Goal: Information Seeking & Learning: Learn about a topic

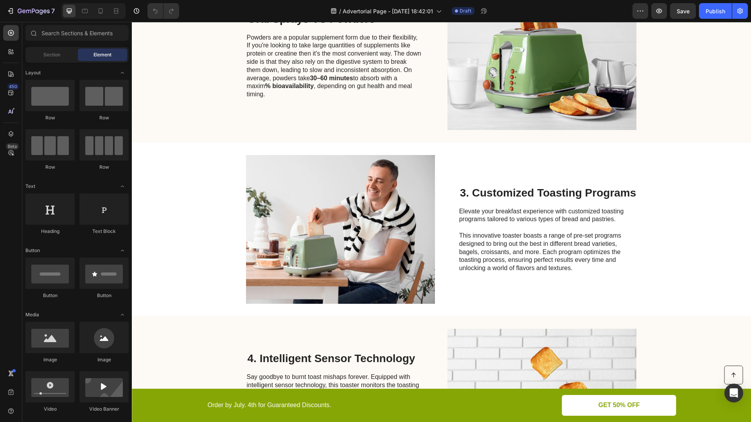
scroll to position [815, 0]
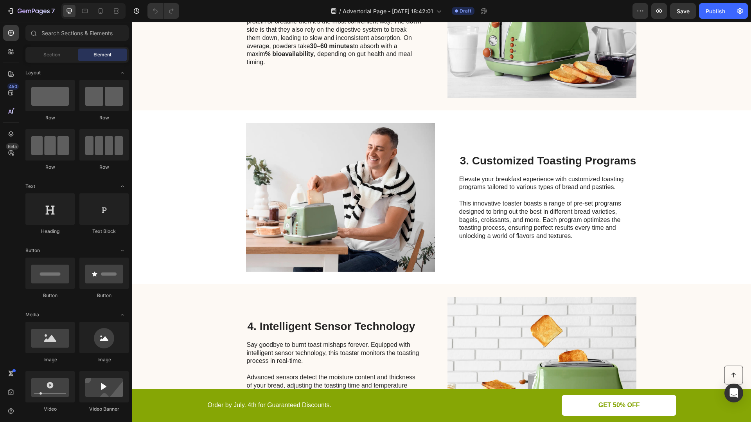
click at [538, 155] on h2 "3. Customized Toasting Programs" at bounding box center [548, 160] width 178 height 15
click at [538, 155] on p "3. Customized Toasting Programs" at bounding box center [548, 160] width 176 height 13
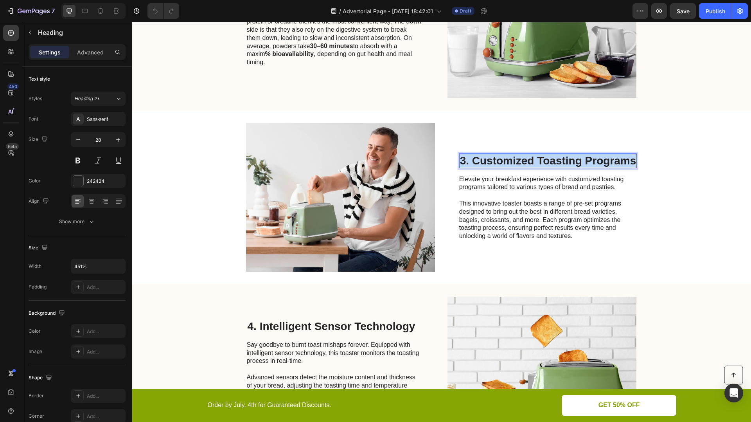
click at [538, 155] on p "3. Customized Toasting Programs" at bounding box center [548, 160] width 176 height 13
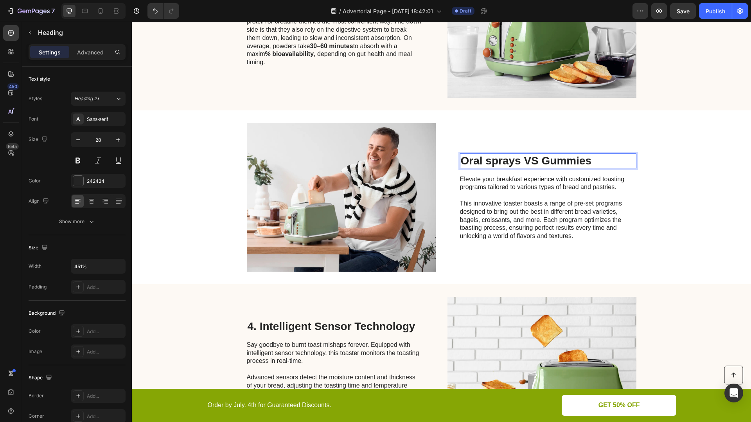
click at [490, 160] on p "Oral sprays VS Gummies" at bounding box center [548, 160] width 175 height 13
click at [535, 198] on p at bounding box center [548, 195] width 176 height 8
click at [535, 198] on p "Rich Text Editor. Editing area: main" at bounding box center [548, 195] width 176 height 8
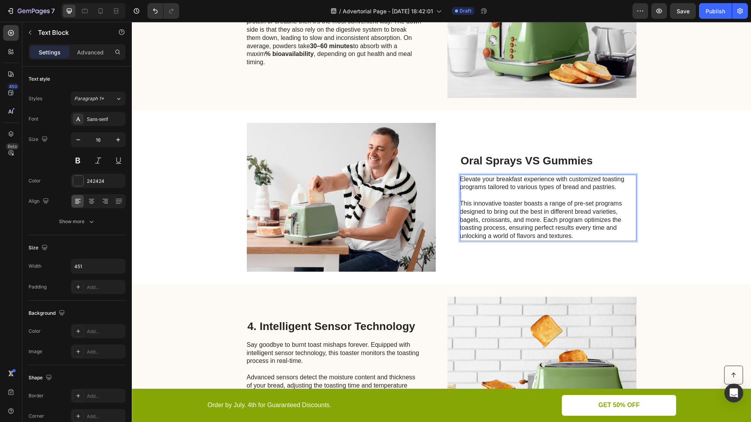
click at [535, 198] on p "Rich Text Editor. Editing area: main" at bounding box center [548, 195] width 176 height 8
click at [534, 211] on p "This innovative toaster boasts a range of pre-set programs designed to bring ou…" at bounding box center [548, 220] width 176 height 41
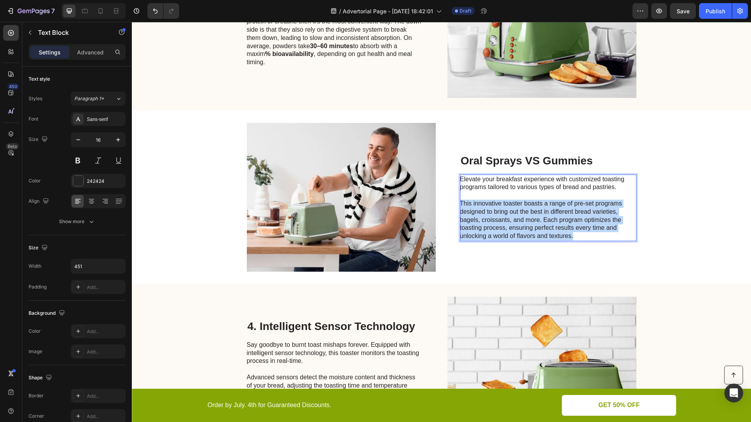
click at [534, 211] on p "This innovative toaster boasts a range of pre-set programs designed to bring ou…" at bounding box center [548, 220] width 176 height 41
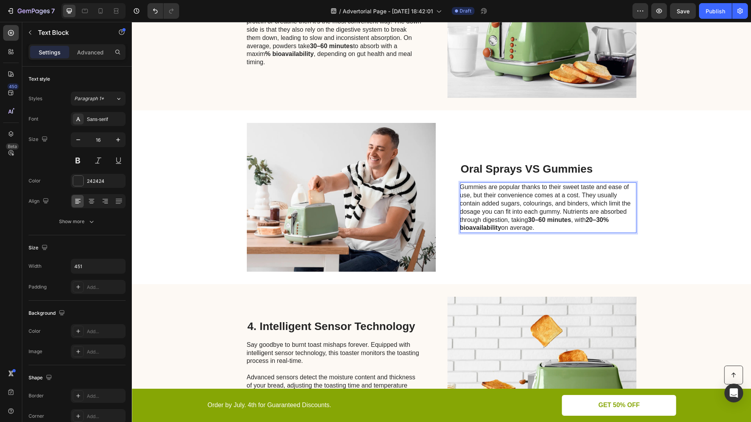
click at [581, 196] on p "Gummies are popular thanks to their sweet taste and ease of use, but their conv…" at bounding box center [548, 207] width 176 height 49
click at [578, 196] on p "Gummies are popular thanks to their sweet taste and ease of use, but their conv…" at bounding box center [548, 207] width 176 height 49
click at [583, 195] on p "Gummies are popular thanks to their sweet taste and ease of use, but their conv…" at bounding box center [548, 207] width 176 height 49
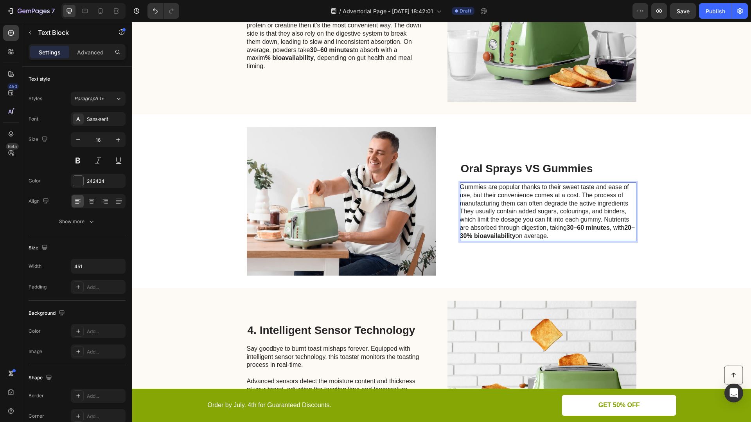
click at [628, 202] on p "Gummies are popular thanks to their sweet taste and ease of use, but their conv…" at bounding box center [548, 211] width 176 height 57
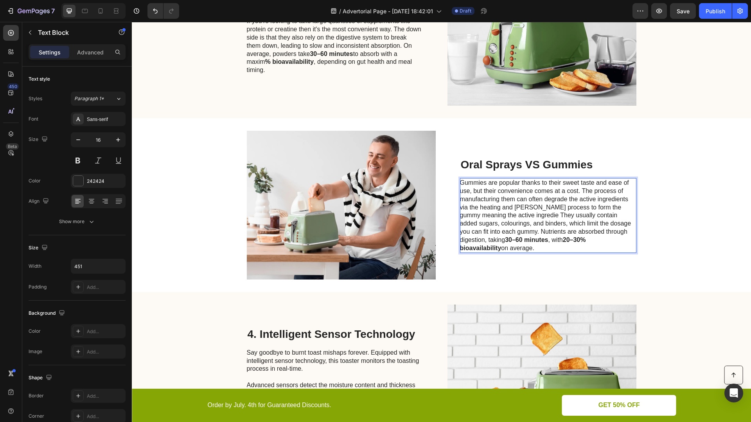
scroll to position [803, 0]
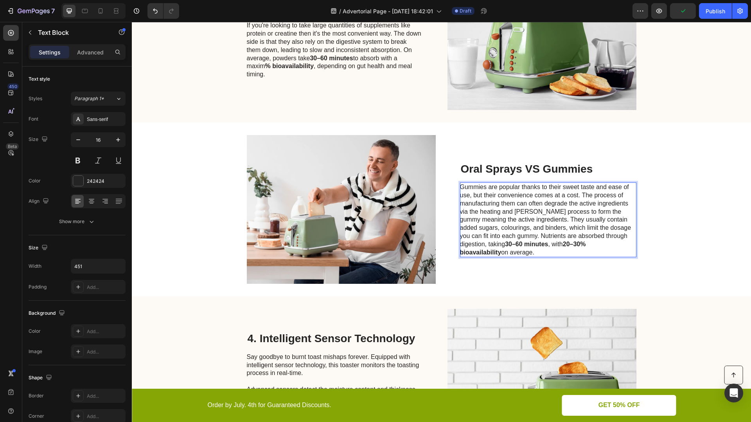
click at [522, 211] on p "Gummies are popular thanks to their sweet taste and ease of use, but their conv…" at bounding box center [548, 219] width 176 height 73
click at [544, 219] on p "Gummies are popular thanks to their sweet taste and ease of use, but their conv…" at bounding box center [548, 219] width 176 height 73
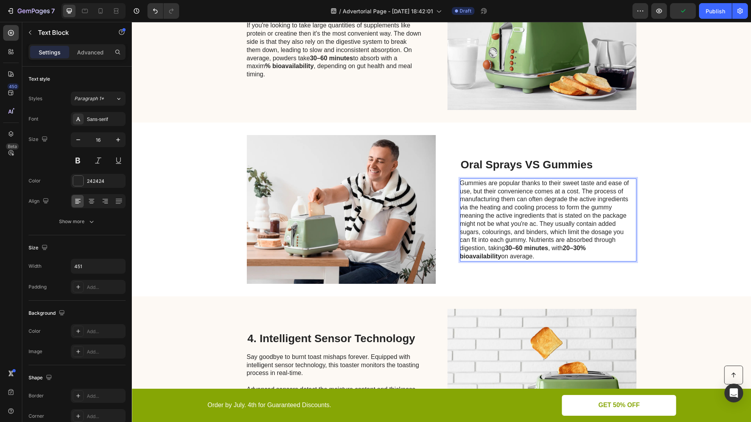
scroll to position [799, 0]
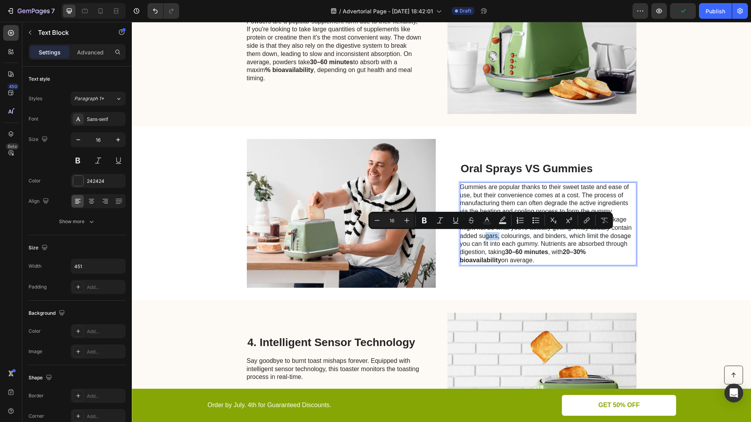
drag, startPoint x: 500, startPoint y: 235, endPoint x: 484, endPoint y: 235, distance: 16.4
click at [484, 235] on p "Gummies are popular thanks to their sweet taste and ease of use, but their conv…" at bounding box center [548, 223] width 176 height 81
click at [477, 235] on p "Gummies are popular thanks to their sweet taste and ease of use, but their conv…" at bounding box center [548, 223] width 176 height 81
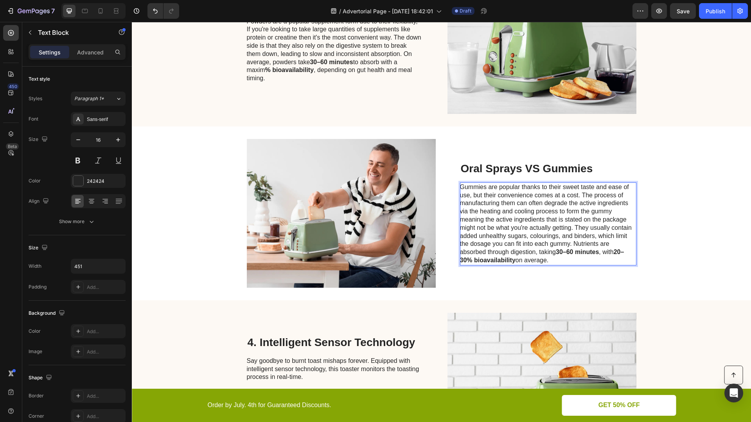
click at [571, 243] on p "Gummies are popular thanks to their sweet taste and ease of use, but their conv…" at bounding box center [548, 223] width 176 height 81
click at [465, 259] on strong "20–30% bioavailability" at bounding box center [542, 255] width 164 height 15
click at [621, 251] on p "Gummies are popular thanks to their sweet taste and ease of use, but their conv…" at bounding box center [548, 223] width 176 height 81
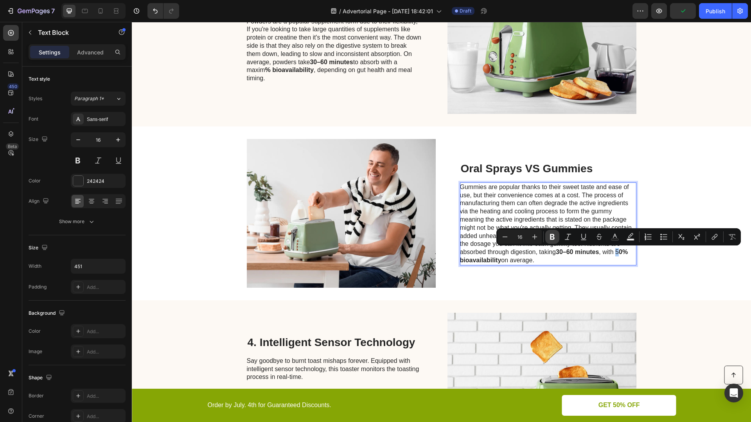
click at [555, 235] on icon "Editor contextual toolbar" at bounding box center [553, 237] width 8 height 8
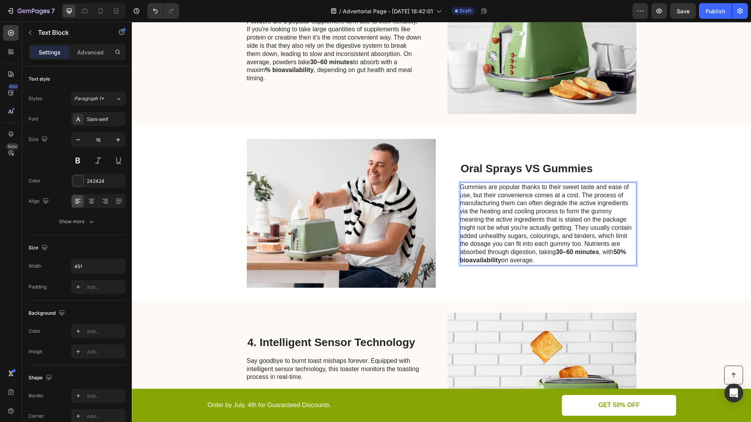
click at [598, 257] on p "Gummies are popular thanks to their sweet taste and ease of use, but their conv…" at bounding box center [548, 223] width 176 height 81
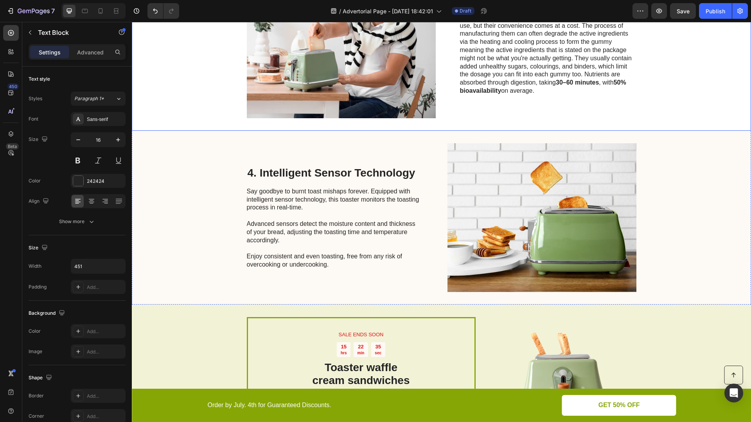
scroll to position [1018, 0]
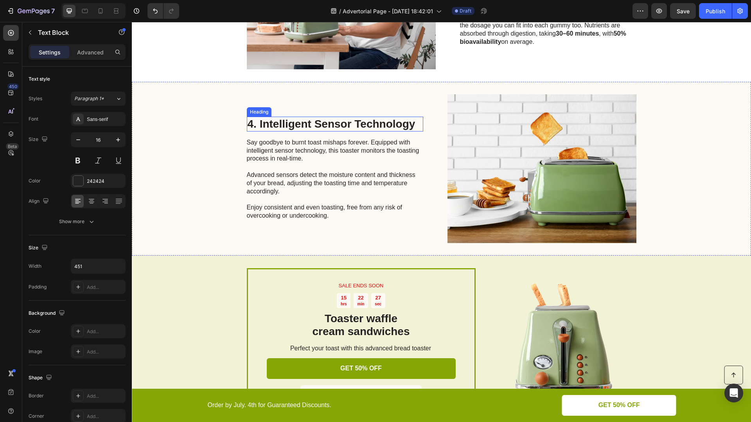
click at [372, 125] on h2 "4. Intelligent Sensor Technology" at bounding box center [335, 124] width 176 height 15
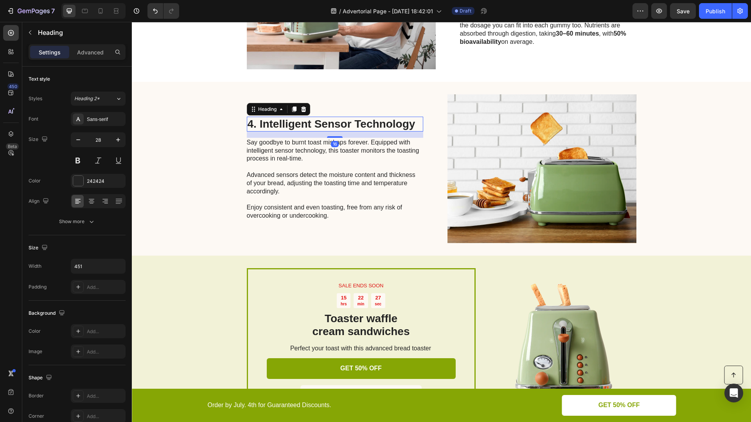
click at [372, 125] on h2 "4. Intelligent Sensor Technology" at bounding box center [335, 124] width 176 height 15
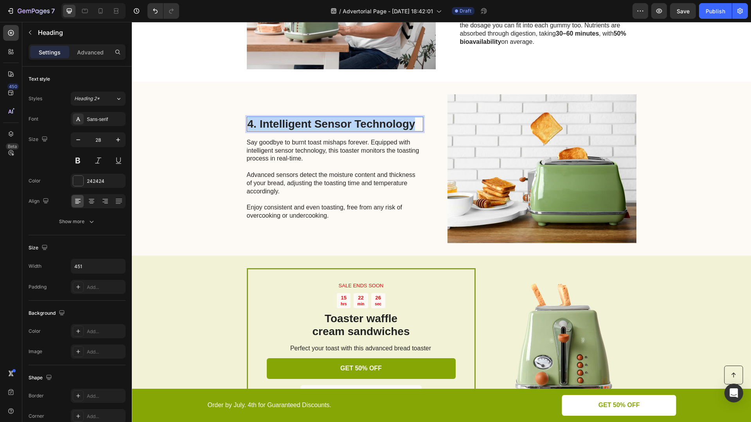
click at [372, 125] on p "4. Intelligent Sensor Technology" at bounding box center [335, 123] width 175 height 13
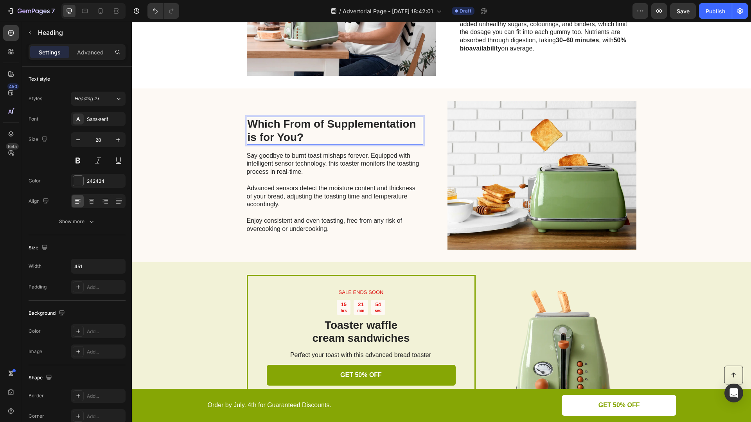
click at [262, 135] on p "Which From of Supplementation is for You?" at bounding box center [335, 130] width 175 height 26
click at [252, 137] on p "Which From of Supplementation is For You?" at bounding box center [335, 130] width 175 height 26
click at [318, 126] on p "Which From of Supplementation Is For You?" at bounding box center [335, 130] width 175 height 26
click at [332, 228] on p "Say goodbye to burnt toast mishaps forever. Equipped with intelligent sensor te…" at bounding box center [335, 192] width 176 height 81
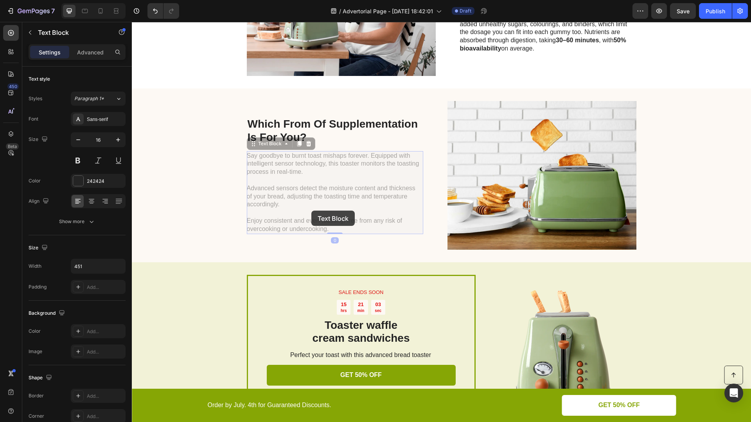
scroll to position [995, 0]
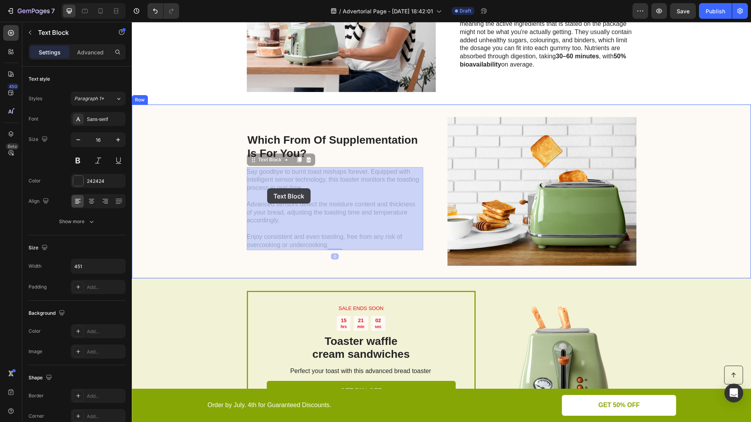
drag, startPoint x: 329, startPoint y: 227, endPoint x: 267, endPoint y: 188, distance: 73.2
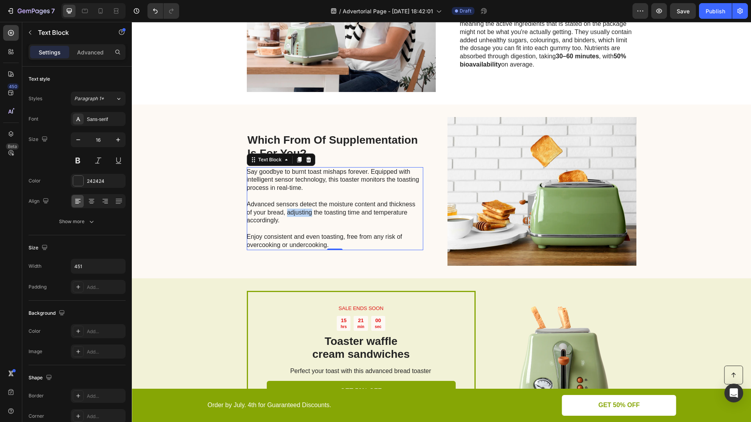
click at [295, 216] on p "Say goodbye to burnt toast mishaps forever. Equipped with intelligent sensor te…" at bounding box center [335, 208] width 176 height 81
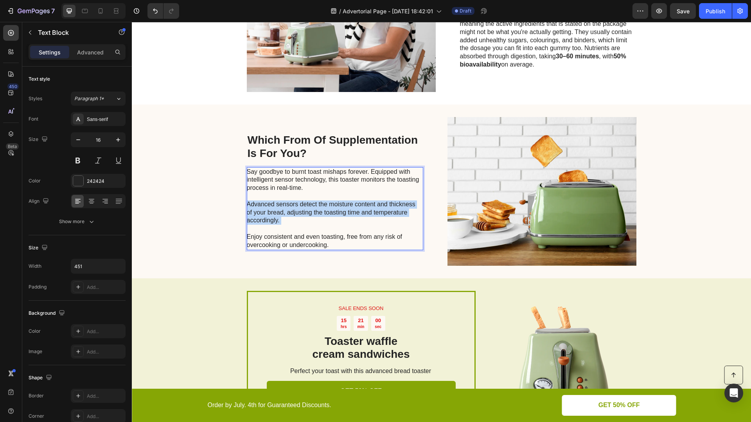
click at [295, 216] on p "Say goodbye to burnt toast mishaps forever. Equipped with intelligent sensor te…" at bounding box center [335, 208] width 176 height 81
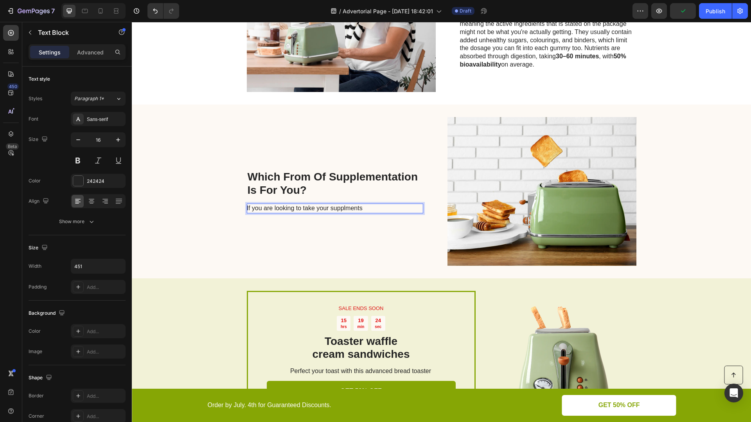
click at [340, 207] on p "If you are looking to take your supplments" at bounding box center [335, 208] width 176 height 8
click at [268, 207] on p "If you are looking to take your supplements in a form" at bounding box center [335, 208] width 176 height 8
click at [386, 211] on p "If you're looking to take your supplements in a form" at bounding box center [335, 208] width 176 height 8
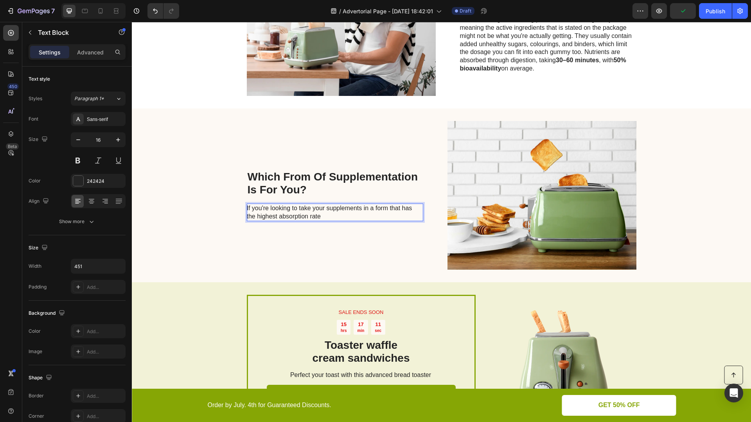
click at [309, 214] on p "If you're looking to take your supplements in a form that has the highest absor…" at bounding box center [335, 212] width 176 height 16
click at [366, 216] on p "If you're looking to take your supplements in a form that has the highest absor…" at bounding box center [335, 212] width 176 height 16
click at [333, 214] on p "If you're looking to take your supplements in a form that has the highest absor…" at bounding box center [335, 212] width 176 height 16
click at [343, 214] on p "If you're looking to take your supplements in a form that has the highest absor…" at bounding box center [335, 212] width 176 height 16
click at [399, 213] on p "If you're looking to take your supplements in a form that has the highest absor…" at bounding box center [335, 212] width 176 height 16
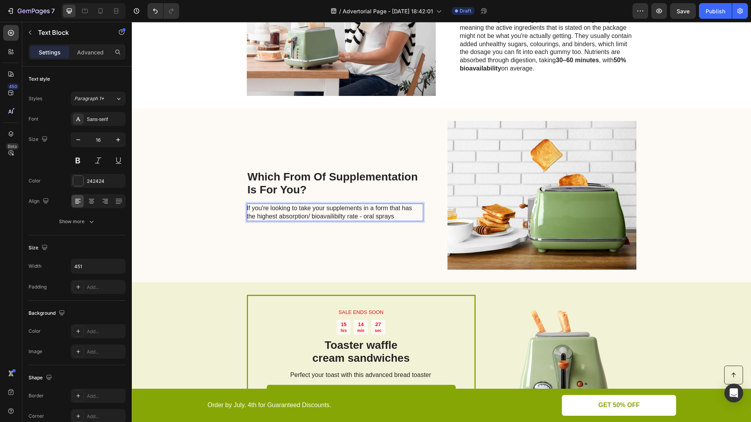
click at [366, 214] on p "If you're looking to take your supplements in a form that has the highest absor…" at bounding box center [335, 212] width 176 height 16
click at [380, 217] on p "If you're looking to take your supplements in a form that has the highest absor…" at bounding box center [335, 212] width 176 height 16
click at [403, 213] on p "If you're looking to take your supplements in a form that has the highest absor…" at bounding box center [335, 212] width 176 height 16
click at [336, 217] on p "If you're looking to take your supplements in a form that has the highest absor…" at bounding box center [335, 212] width 176 height 16
click at [404, 216] on p "If you're looking to take your supplements in a form that has the highest absor…" at bounding box center [335, 212] width 176 height 16
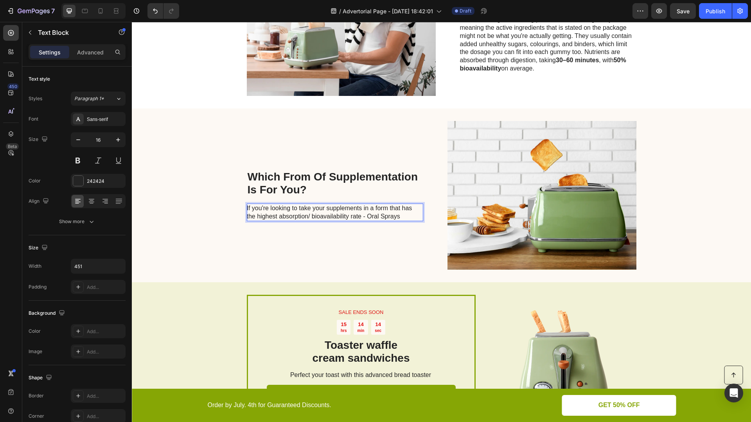
scroll to position [987, 0]
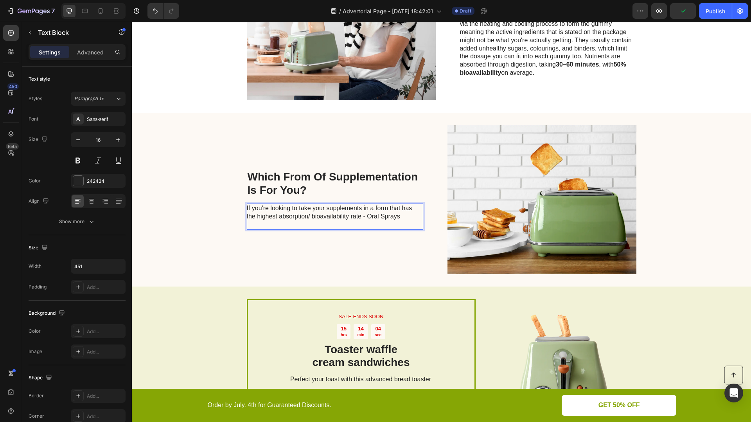
click at [400, 216] on p "If you're looking to take your supplements in a form that has the highest absor…" at bounding box center [335, 212] width 176 height 16
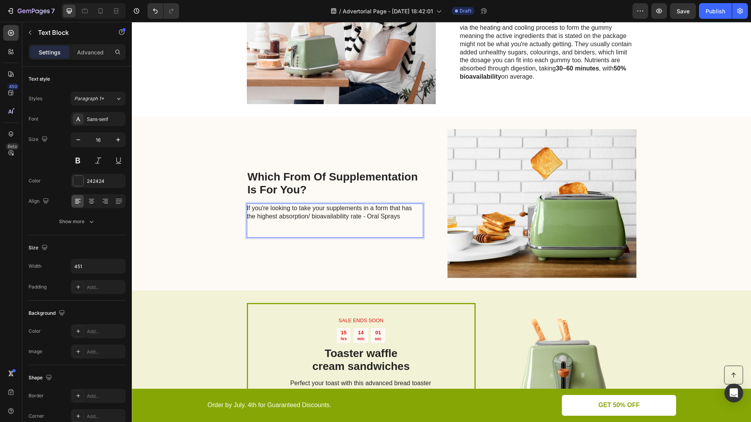
click at [321, 225] on p "Rich Text Editor. Editing area: main" at bounding box center [335, 225] width 176 height 8
click at [261, 230] on p "Rich Text Editor. Editing area: main" at bounding box center [335, 233] width 176 height 8
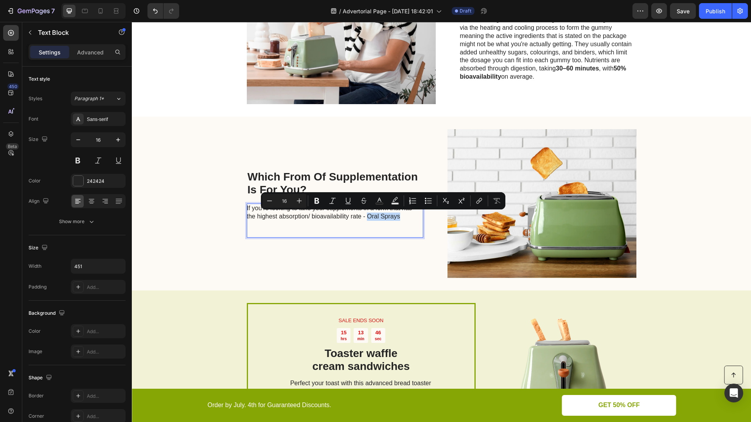
drag, startPoint x: 403, startPoint y: 216, endPoint x: 367, endPoint y: 216, distance: 36.0
click at [367, 216] on p "If you're looking to take your supplements in a form that has the highest absor…" at bounding box center [335, 212] width 176 height 16
click at [313, 200] on icon "Editor contextual toolbar" at bounding box center [317, 201] width 8 height 8
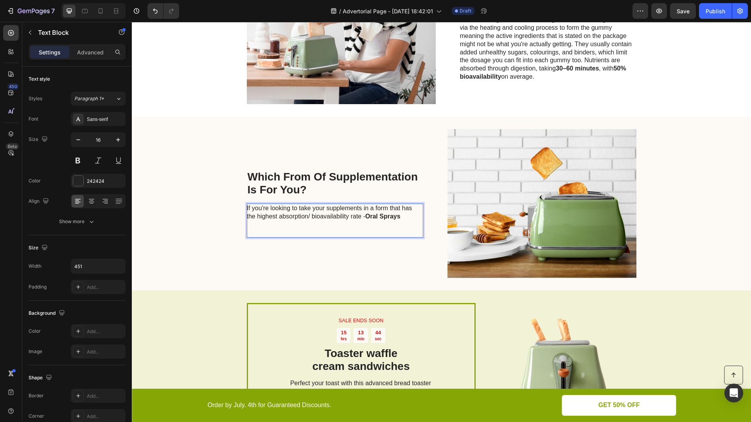
click at [408, 218] on p "If you're looking to take your supplements in a form that has the highest absor…" at bounding box center [335, 212] width 176 height 16
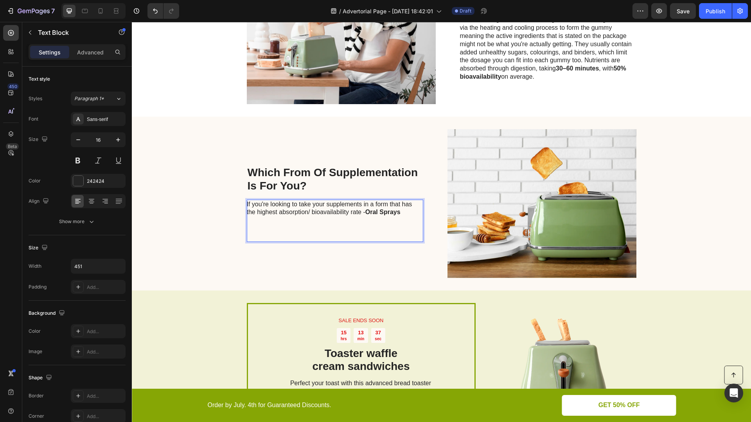
click at [398, 222] on p "Rich Text Editor. Editing area: main" at bounding box center [335, 220] width 176 height 8
click at [406, 209] on p "If you're looking to take your supplements in a form that has the highest absor…" at bounding box center [335, 208] width 176 height 16
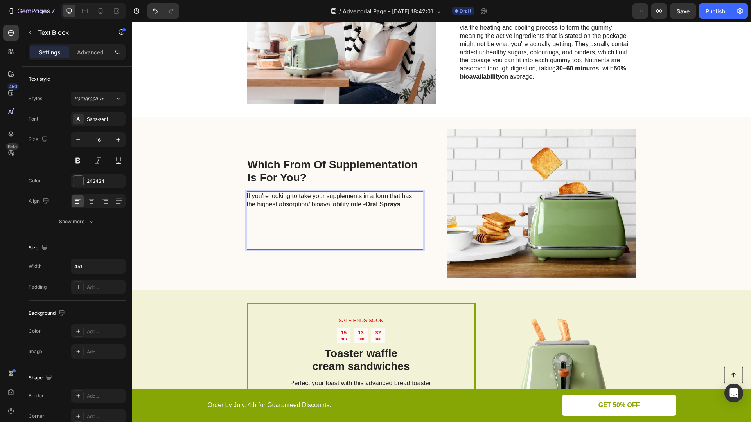
click at [326, 218] on p "Rich Text Editor. Editing area: main" at bounding box center [335, 220] width 176 height 8
click at [313, 222] on p "Rich Text Editor. Editing area: main" at bounding box center [335, 220] width 176 height 8
click at [284, 225] on p "Rich Text Editor. Editing area: main" at bounding box center [335, 229] width 176 height 8
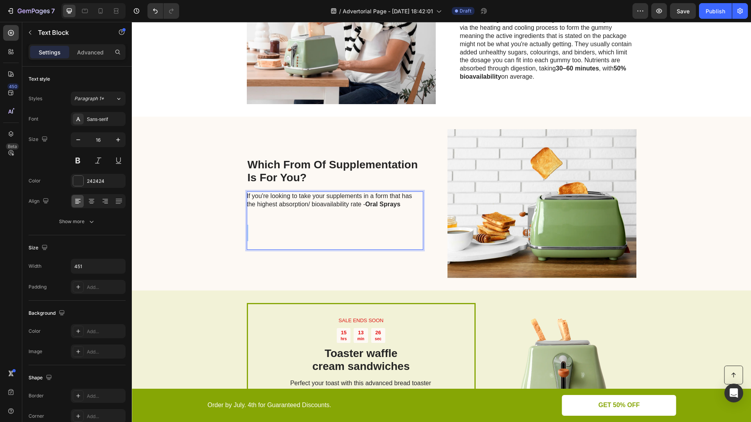
click at [284, 225] on p "Rich Text Editor. Editing area: main" at bounding box center [335, 229] width 176 height 8
drag, startPoint x: 307, startPoint y: 242, endPoint x: 254, endPoint y: 211, distance: 61.7
click at [254, 211] on div "If you're looking to take your supplements in a form that has the highest absor…" at bounding box center [335, 220] width 176 height 59
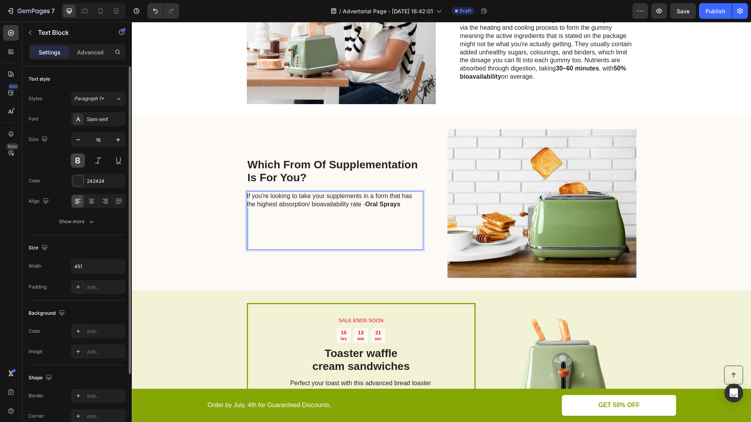
click at [77, 157] on button at bounding box center [78, 160] width 14 height 14
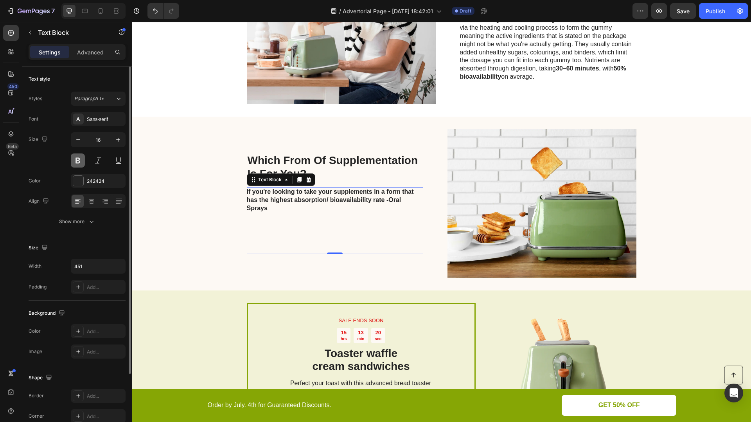
click at [77, 157] on button at bounding box center [78, 160] width 14 height 14
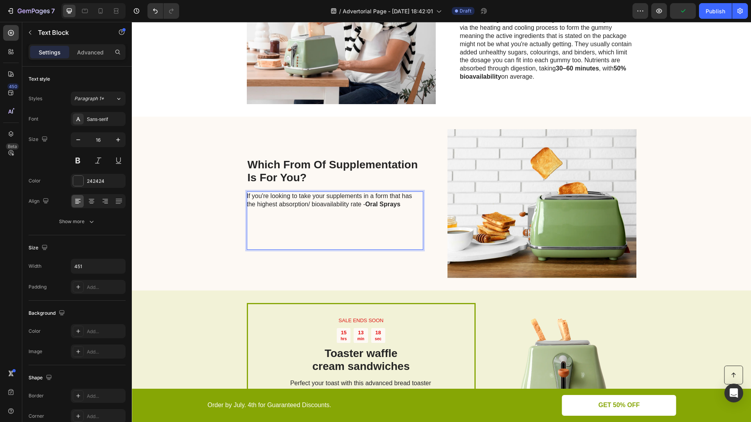
click at [367, 218] on p "Rich Text Editor. Editing area: main" at bounding box center [335, 220] width 176 height 8
click at [409, 200] on p "If you're looking to take your supplements in a form that has the highest absor…" at bounding box center [335, 200] width 176 height 16
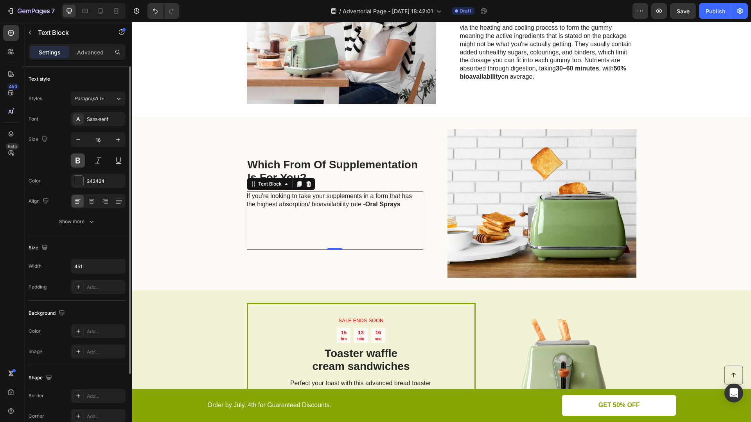
click at [83, 156] on button at bounding box center [78, 160] width 14 height 14
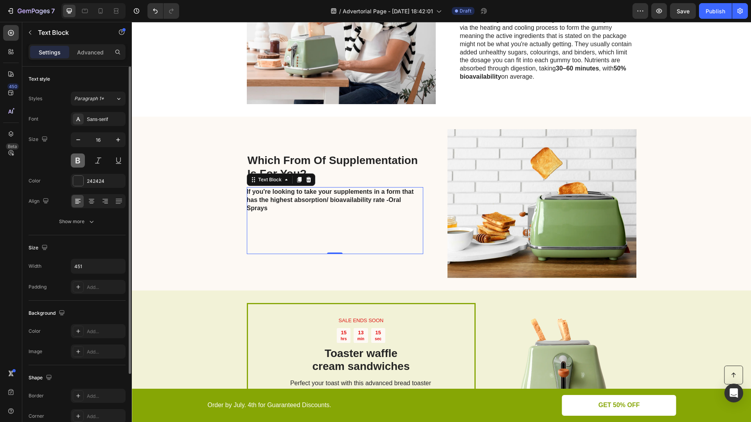
click at [83, 156] on button at bounding box center [78, 160] width 14 height 14
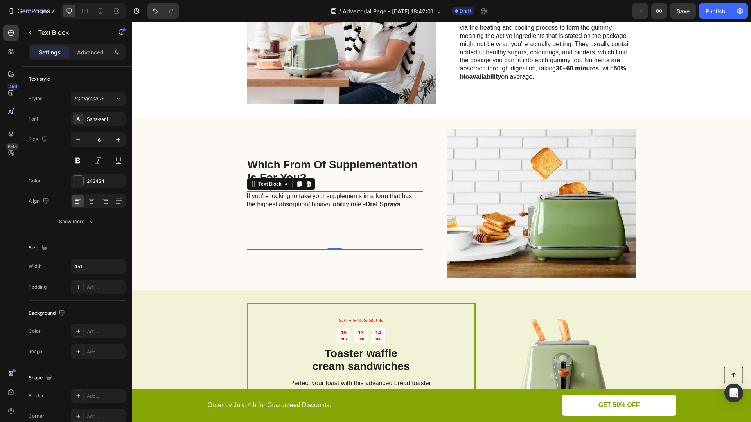
click at [407, 211] on p "Rich Text Editor. Editing area: main" at bounding box center [335, 212] width 176 height 8
click at [412, 202] on p "If you're looking to take your supplements in a form that has the highest absor…" at bounding box center [335, 200] width 176 height 16
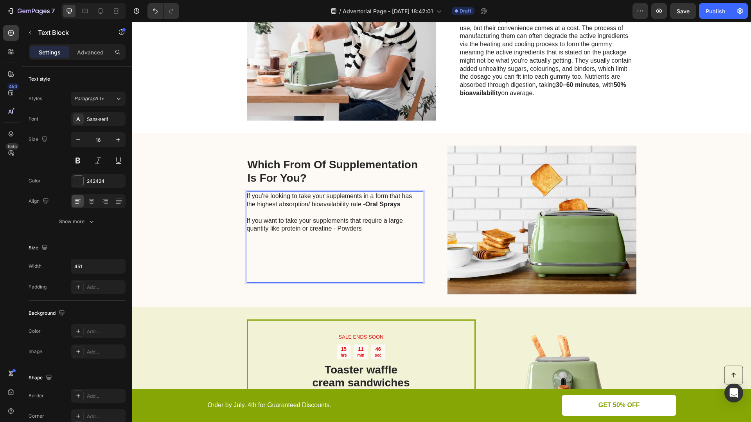
scroll to position [963, 0]
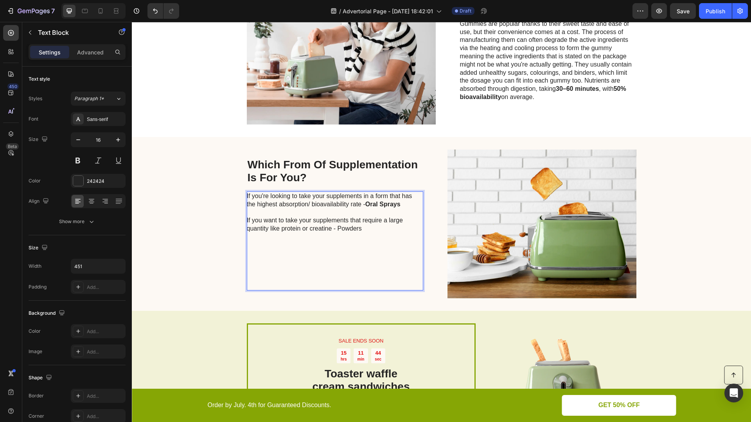
click at [276, 266] on p "Rich Text Editor. Editing area: main" at bounding box center [335, 269] width 176 height 8
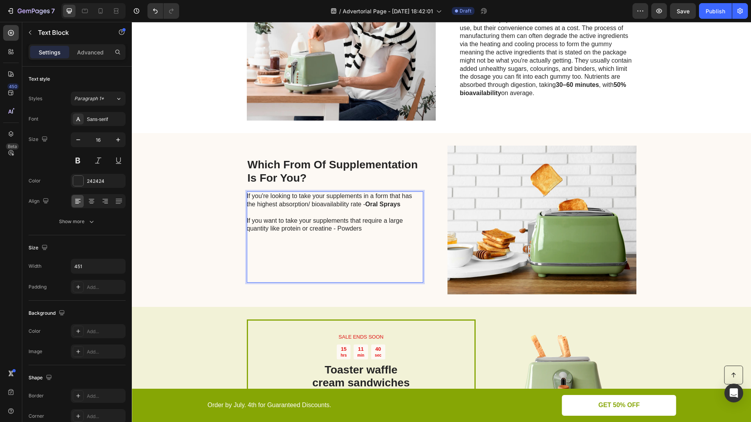
scroll to position [971, 0]
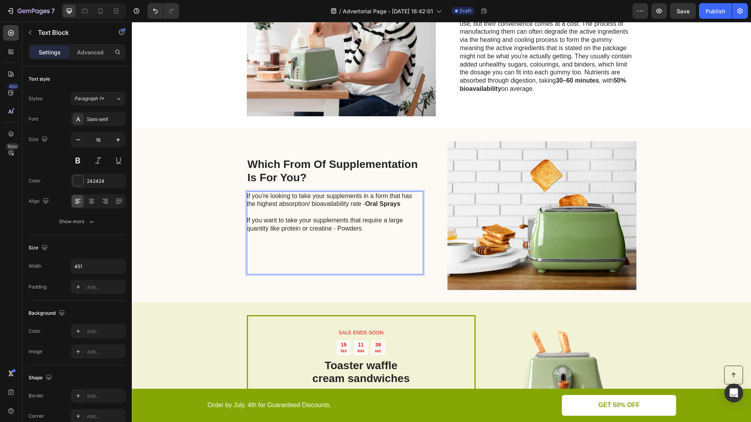
click at [266, 241] on p "Rich Text Editor. Editing area: main" at bounding box center [335, 245] width 176 height 8
click at [377, 226] on p "If you want to take your supplements that require a large quantity like protein…" at bounding box center [335, 224] width 176 height 16
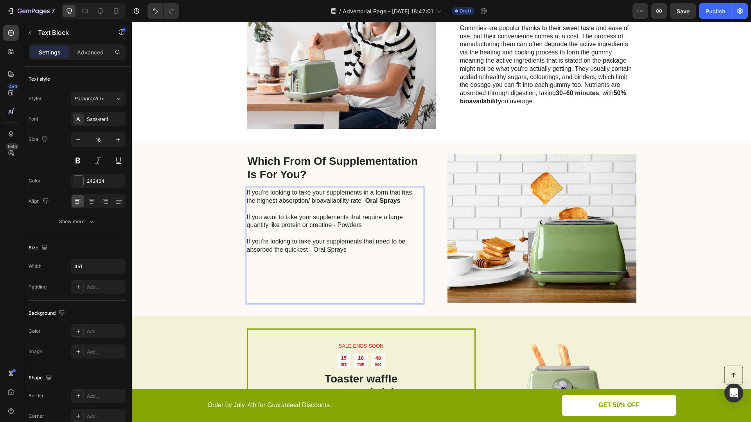
scroll to position [955, 0]
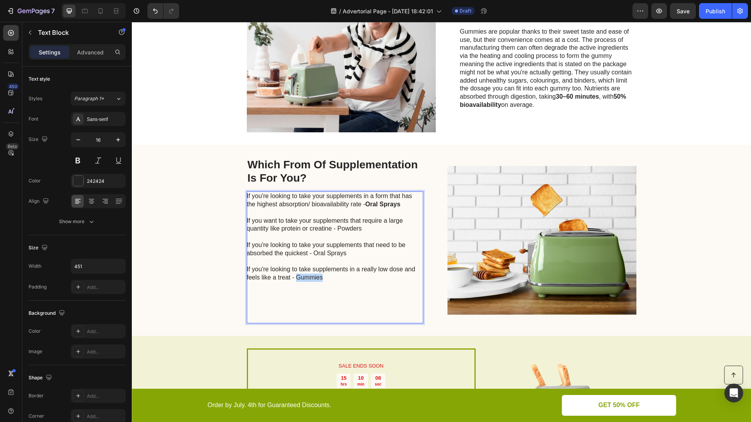
drag, startPoint x: 326, startPoint y: 276, endPoint x: 296, endPoint y: 276, distance: 30.1
click at [296, 276] on p "If you're looking to take supplements in a really low dose and feels like a tre…" at bounding box center [335, 273] width 176 height 16
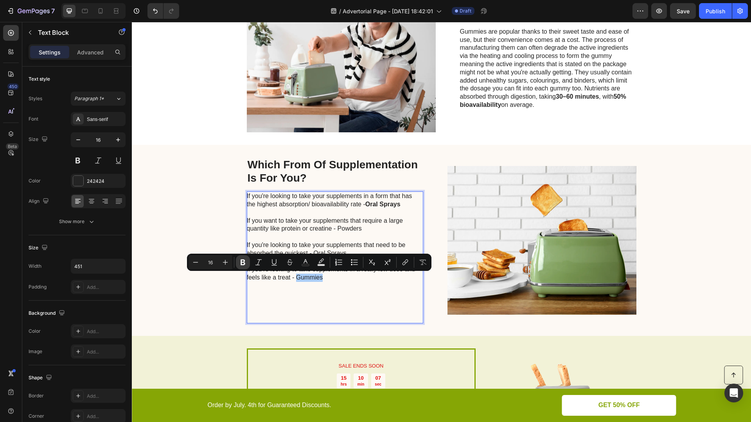
click at [242, 259] on icon "Editor contextual toolbar" at bounding box center [243, 262] width 8 height 8
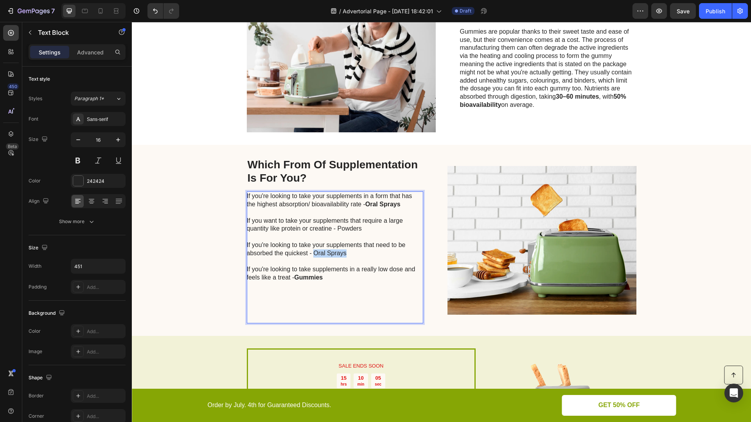
drag, startPoint x: 349, startPoint y: 252, endPoint x: 314, endPoint y: 252, distance: 34.4
click at [314, 252] on p "If you're looking to take your supplements that need to be absorbed the quickes…" at bounding box center [335, 249] width 176 height 16
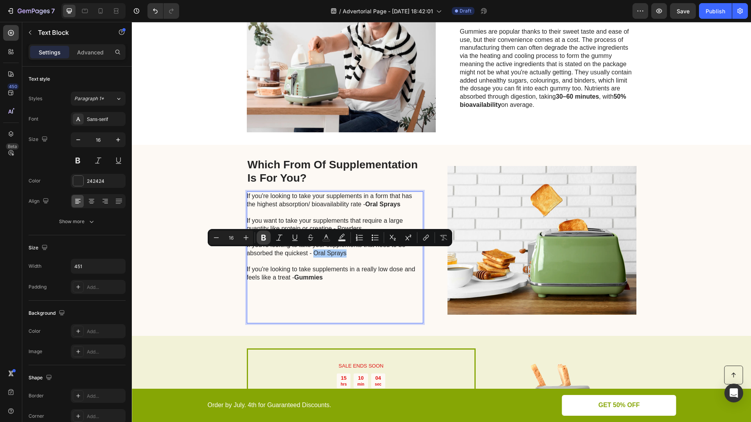
click at [260, 235] on icon "Editor contextual toolbar" at bounding box center [264, 238] width 8 height 8
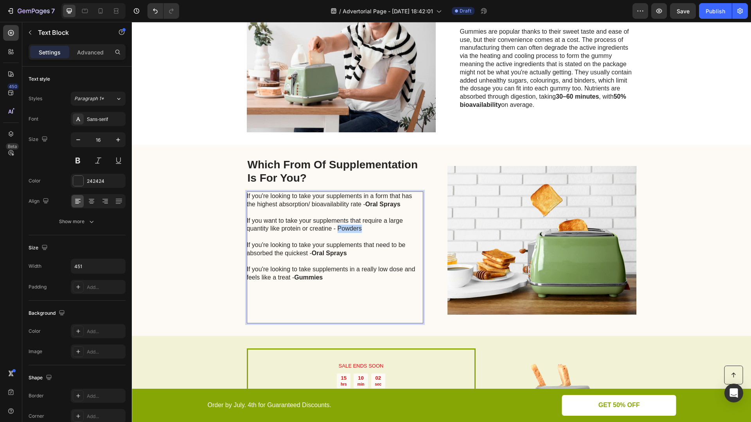
drag, startPoint x: 365, startPoint y: 226, endPoint x: 337, endPoint y: 226, distance: 27.4
click at [337, 226] on p "If you want to take your supplements that require a large quantity like protein…" at bounding box center [335, 225] width 176 height 16
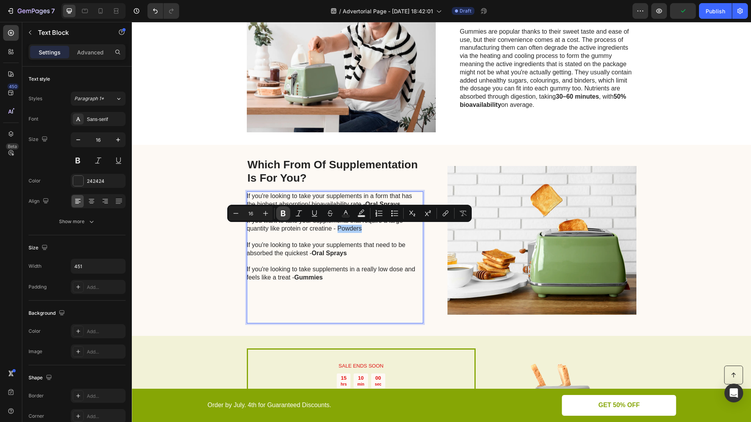
click at [281, 213] on icon "Editor contextual toolbar" at bounding box center [283, 213] width 8 height 8
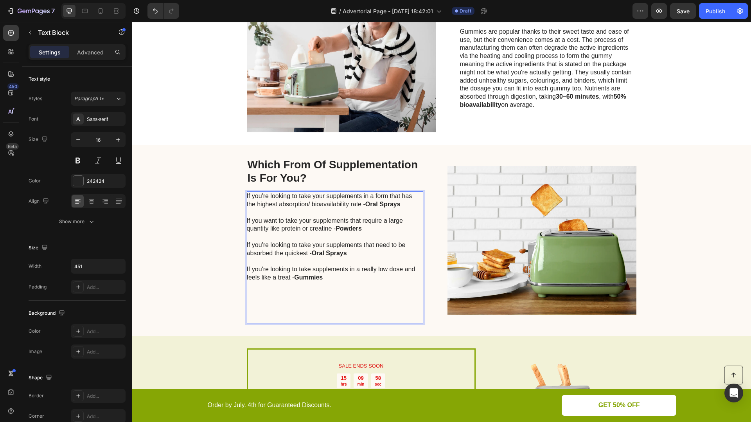
click at [348, 279] on p "If you're looking to take supplements in a really low dose and feels like a tre…" at bounding box center [335, 273] width 176 height 16
click at [279, 304] on p "Rich Text Editor. Editing area: main" at bounding box center [335, 302] width 176 height 8
click at [284, 325] on div "Which From Of Supplementation Is For You? Heading If you're looking to take you…" at bounding box center [441, 240] width 619 height 191
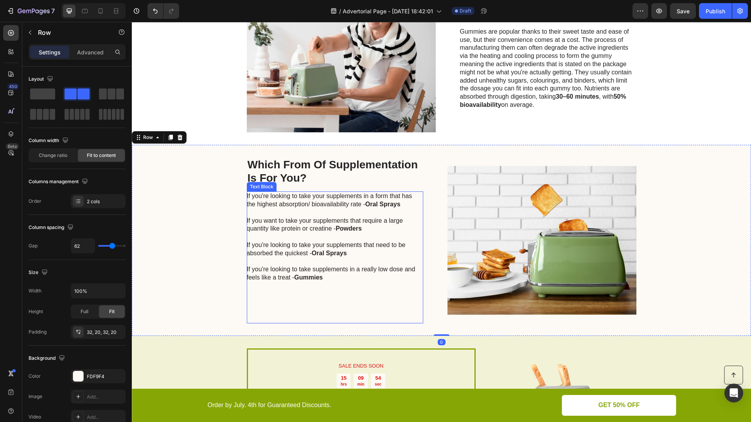
click at [284, 301] on p "Rich Text Editor. Editing area: main" at bounding box center [335, 302] width 176 height 8
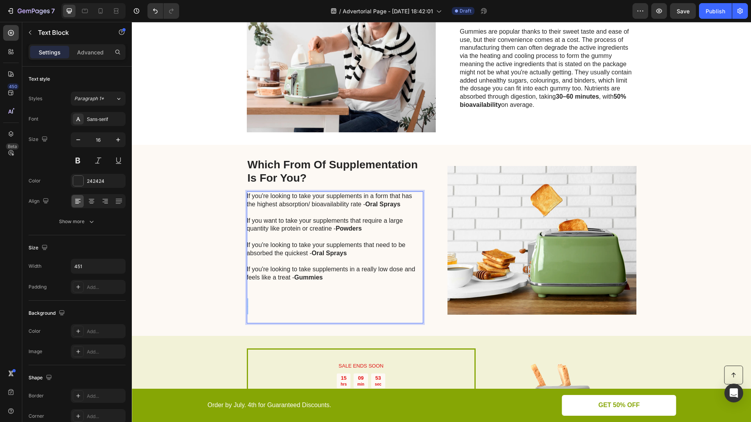
click at [284, 301] on p "Rich Text Editor. Editing area: main" at bounding box center [335, 302] width 176 height 8
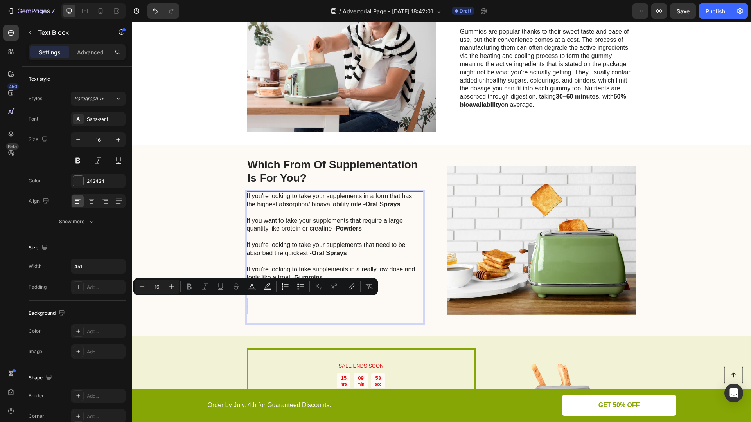
click at [282, 302] on p "Rich Text Editor. Editing area: main" at bounding box center [335, 302] width 176 height 8
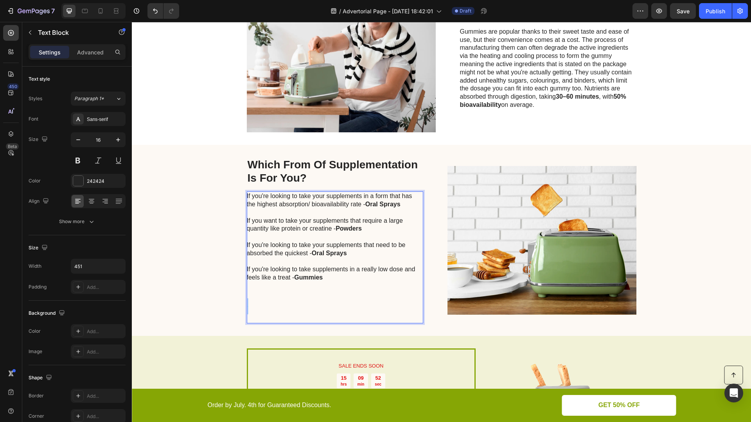
click at [282, 302] on p "Rich Text Editor. Editing area: main" at bounding box center [335, 302] width 176 height 8
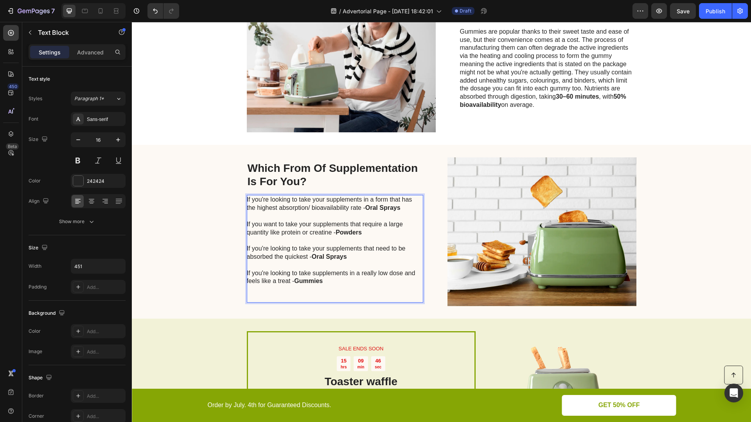
scroll to position [958, 0]
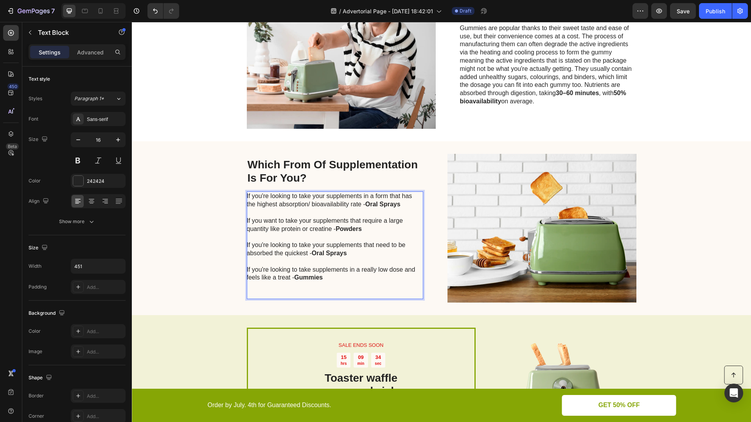
click at [337, 275] on p "If you're looking to take supplements in a really low dose and feels like a tre…" at bounding box center [335, 274] width 176 height 16
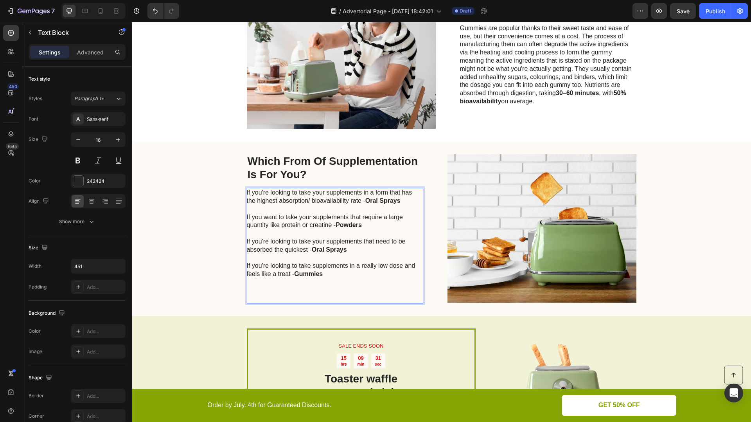
scroll to position [955, 0]
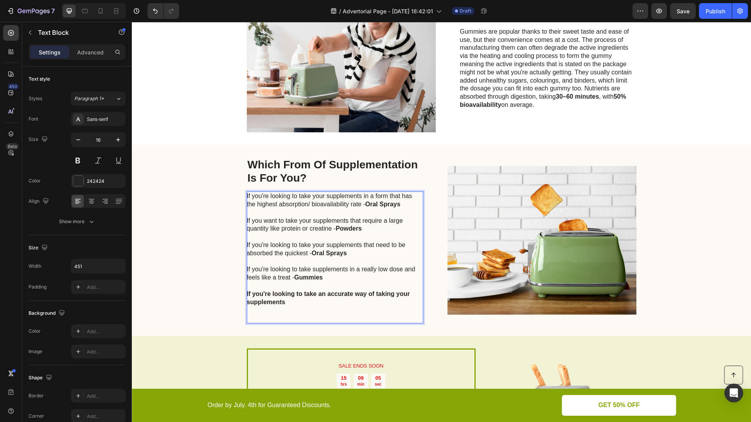
click at [320, 293] on strong "If you're looking to take an accurate way of taking your supplements" at bounding box center [328, 297] width 163 height 15
click at [355, 300] on p "If you're looking to take your supplements in an accurate way of taking your su…" at bounding box center [335, 298] width 176 height 16
click at [389, 294] on strong "If you're looking to take your supplements in an accurate way of taking your su…" at bounding box center [331, 297] width 169 height 15
drag, startPoint x: 342, startPoint y: 303, endPoint x: 247, endPoint y: 301, distance: 95.5
click at [247, 301] on strong "If you're looking to take your supplements in an accurate way of taking your su…" at bounding box center [331, 297] width 169 height 15
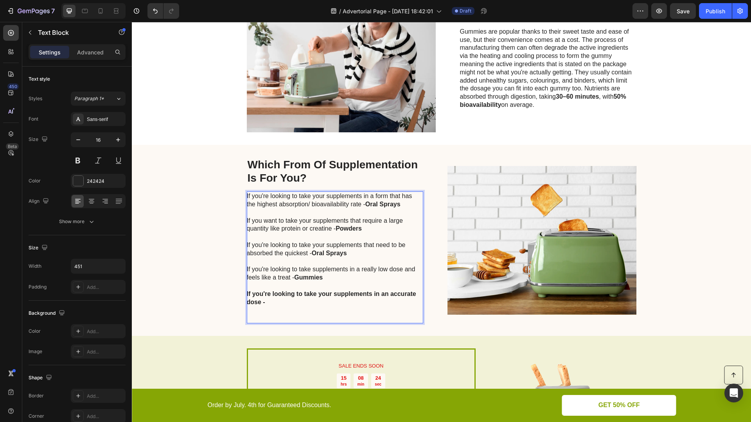
click at [273, 299] on p "If you're looking to take your supplements in an accurate dose -" at bounding box center [335, 298] width 176 height 16
click at [269, 301] on strong "If you're looking to take your supplements in an accurate dose - capsules & Ora…" at bounding box center [331, 297] width 169 height 15
drag, startPoint x: 338, startPoint y: 304, endPoint x: 246, endPoint y: 293, distance: 93.0
click at [247, 293] on strong "If you're looking to take your supplements in an accurate dose - Capsules & Ora…" at bounding box center [331, 297] width 169 height 15
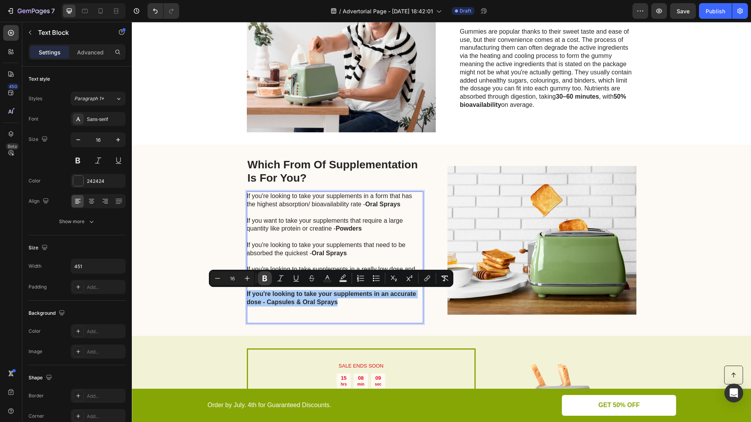
click at [264, 274] on icon "Editor contextual toolbar" at bounding box center [265, 278] width 8 height 8
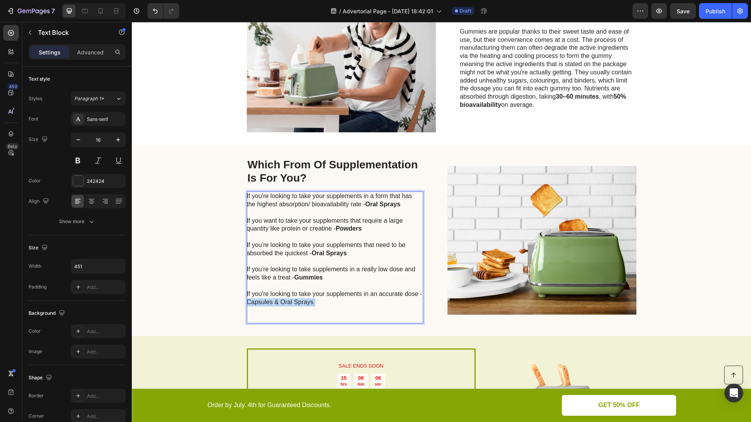
drag, startPoint x: 315, startPoint y: 301, endPoint x: 248, endPoint y: 302, distance: 66.5
click at [248, 302] on p "If you're looking to take your supplements in an accurate dose - Capsules & Ora…" at bounding box center [335, 298] width 176 height 16
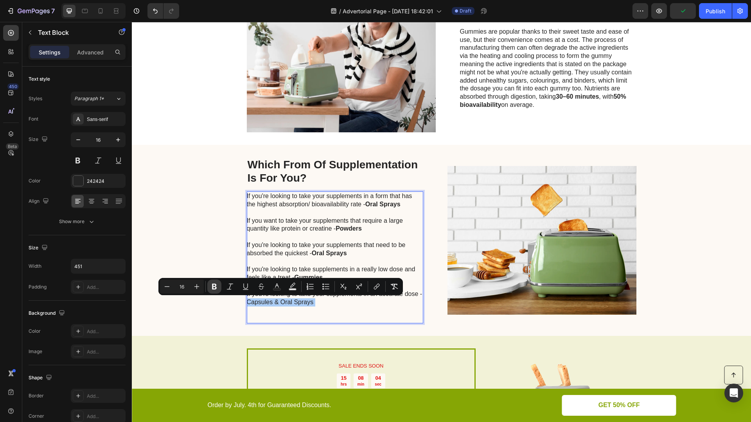
click at [215, 284] on icon "Editor contextual toolbar" at bounding box center [214, 287] width 5 height 6
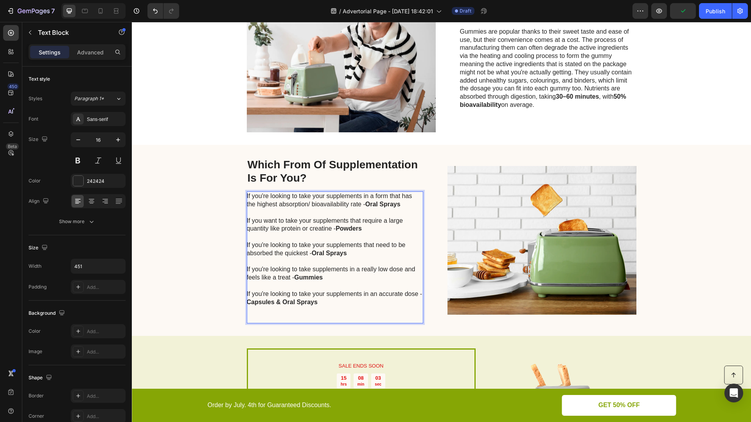
click at [349, 302] on p "If you're looking to take your supplements in an accurate dose - Capsules & Ora…" at bounding box center [335, 298] width 176 height 16
click at [310, 312] on p "Rich Text Editor. Editing area: main" at bounding box center [335, 310] width 176 height 8
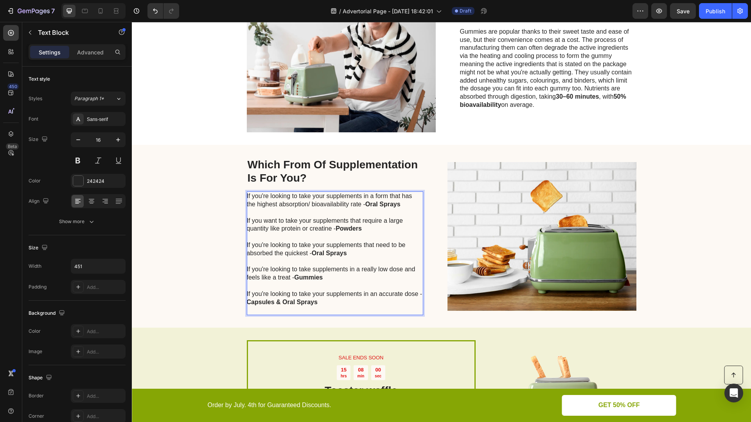
click at [288, 305] on strong "Capsules & Oral Sprays" at bounding box center [282, 302] width 71 height 7
click at [286, 309] on p "Rich Text Editor. Editing area: main" at bounding box center [335, 310] width 176 height 8
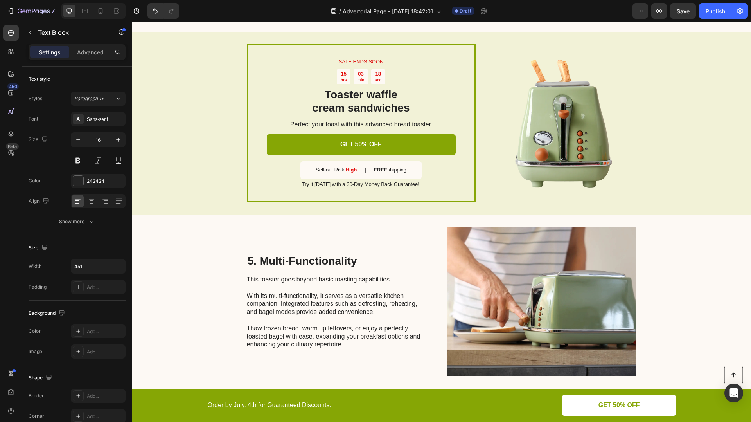
scroll to position [1310, 0]
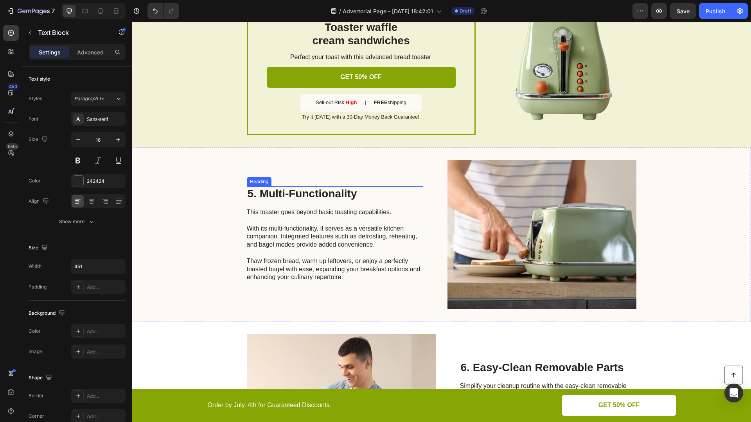
click at [330, 193] on h2 "5. Multi-Functionality" at bounding box center [335, 193] width 176 height 15
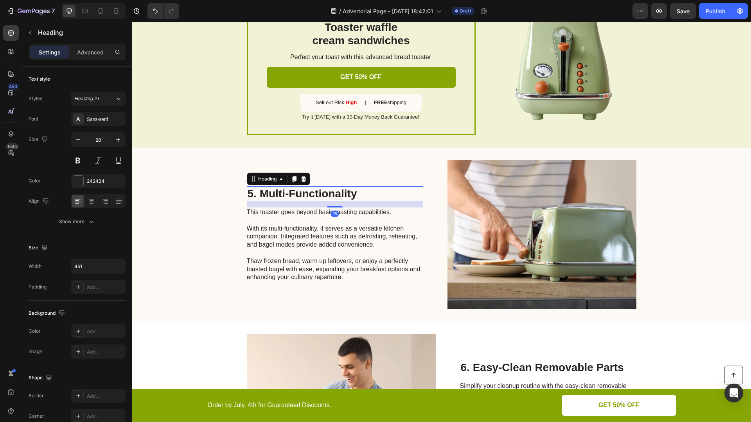
click at [330, 193] on h2 "5. Multi-Functionality" at bounding box center [335, 193] width 176 height 15
click at [330, 193] on p "5. Multi-Functionality" at bounding box center [335, 193] width 175 height 13
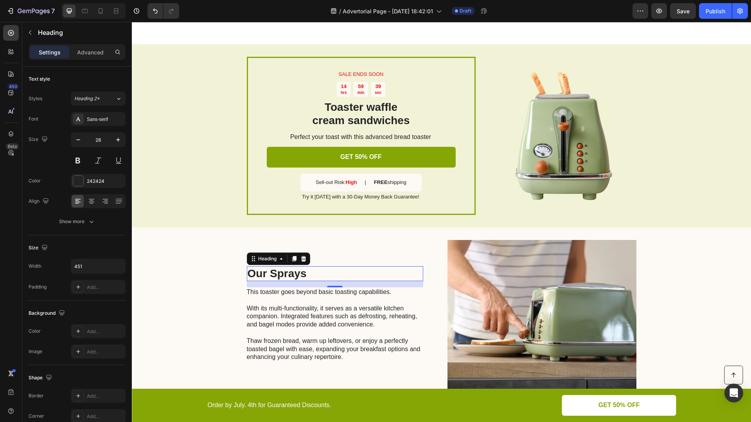
scroll to position [1369, 0]
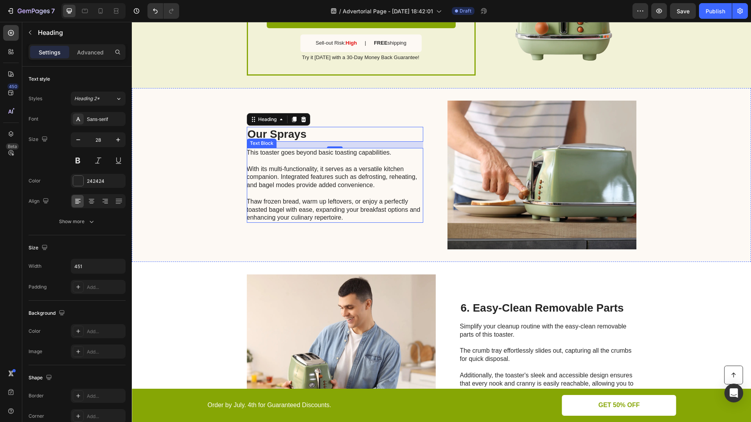
click at [299, 167] on p "This toaster goes beyond basic toasting capabilities. With its multi-functional…" at bounding box center [335, 185] width 176 height 73
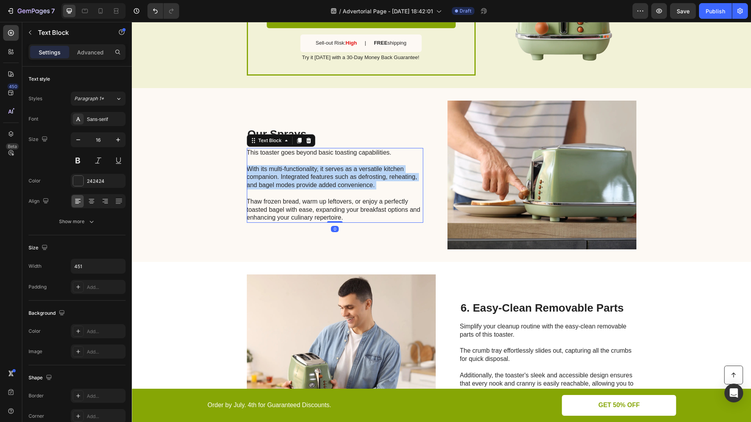
click at [299, 167] on p "This toaster goes beyond basic toasting capabilities. With its multi-functional…" at bounding box center [335, 185] width 176 height 73
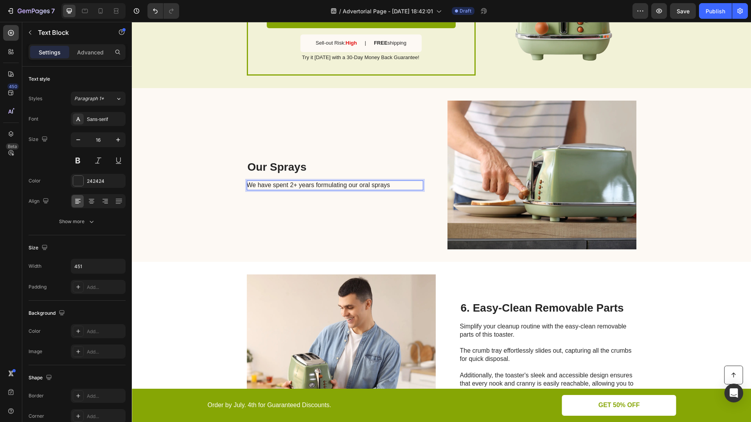
click at [401, 182] on p "We have spent 2+ years formulating our oral sprays" at bounding box center [335, 185] width 176 height 8
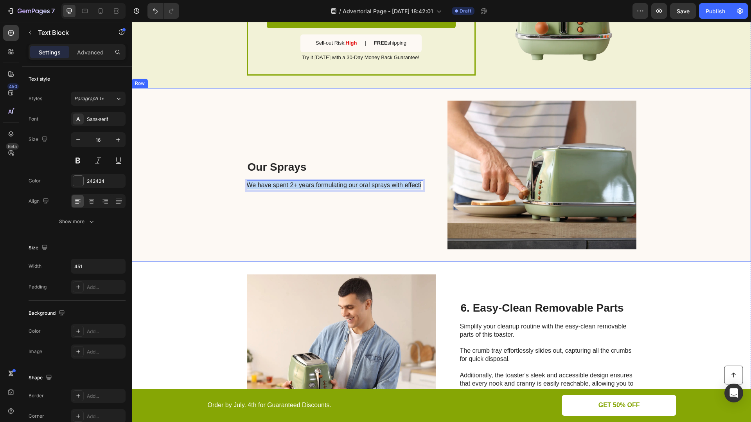
drag, startPoint x: 423, startPoint y: 184, endPoint x: 245, endPoint y: 185, distance: 178.0
click at [245, 185] on div "Our Sprays Heading We have spent 2+ years formulating our oral sprays with effe…" at bounding box center [441, 175] width 619 height 174
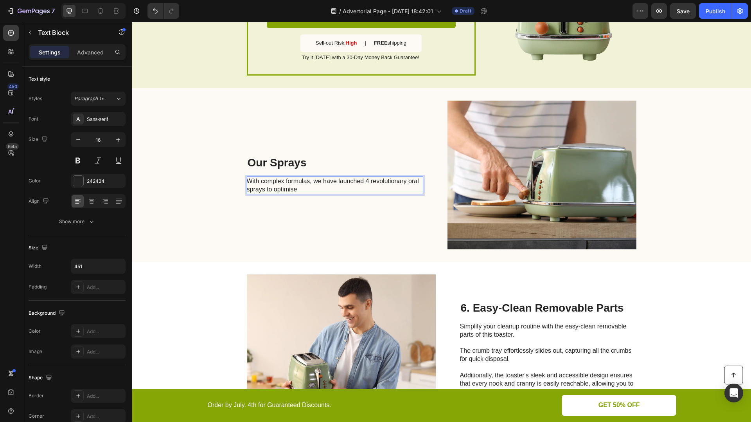
click at [266, 189] on p "With complex formulas, we have launched 4 revolutionary oral sprays to optimise" at bounding box center [335, 185] width 176 height 16
click at [380, 190] on p "With complex formulas, we have launched 4 revolutionary oral sprays with maximu…" at bounding box center [335, 185] width 176 height 16
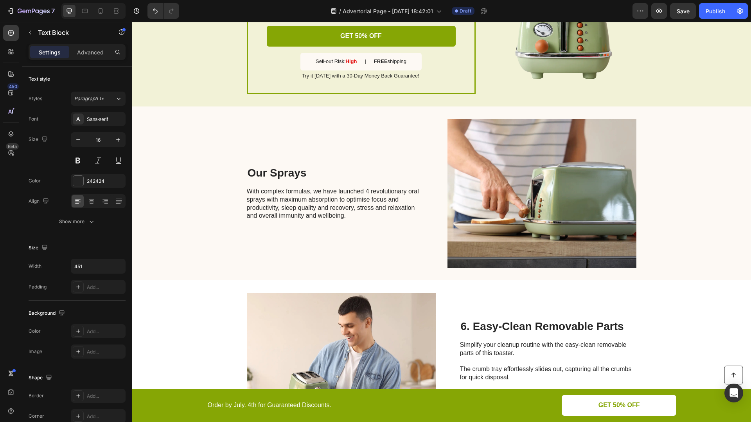
scroll to position [1517, 0]
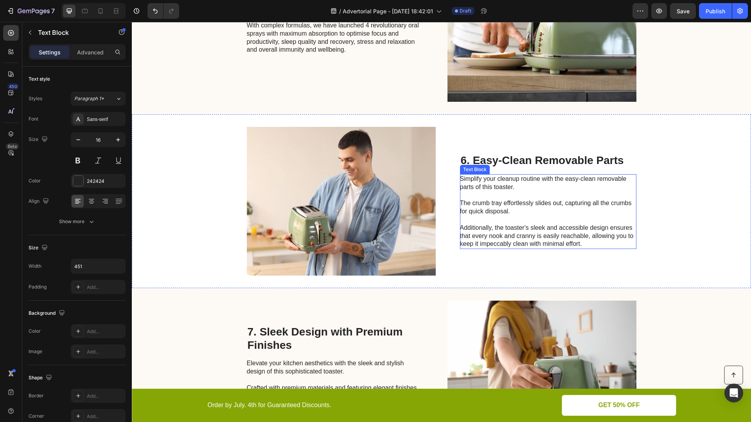
click at [528, 171] on div "6. Easy-Clean Removable Parts Heading Simplify your cleanup routine with the ea…" at bounding box center [548, 201] width 176 height 149
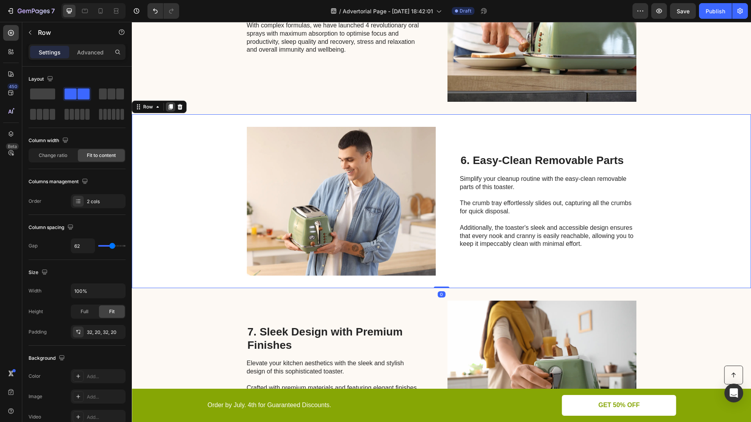
click at [167, 107] on icon at bounding box center [170, 107] width 6 height 6
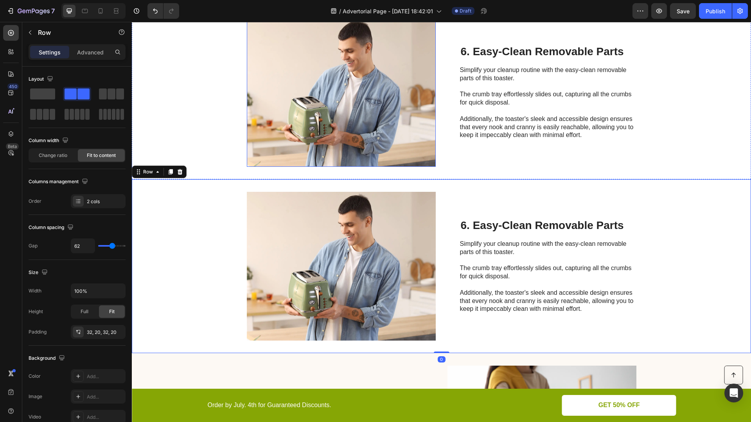
scroll to position [1655, 0]
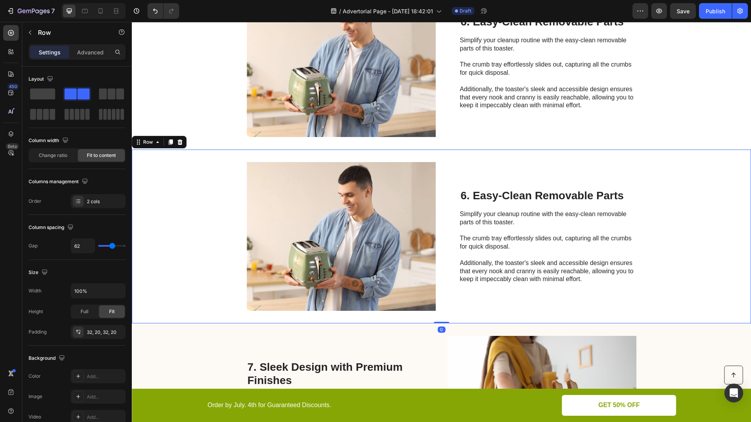
click at [207, 261] on div "Image 6. Easy-Clean Removable Parts Heading Simplify your cleanup routine with …" at bounding box center [441, 236] width 619 height 174
click at [171, 140] on icon at bounding box center [171, 141] width 4 height 5
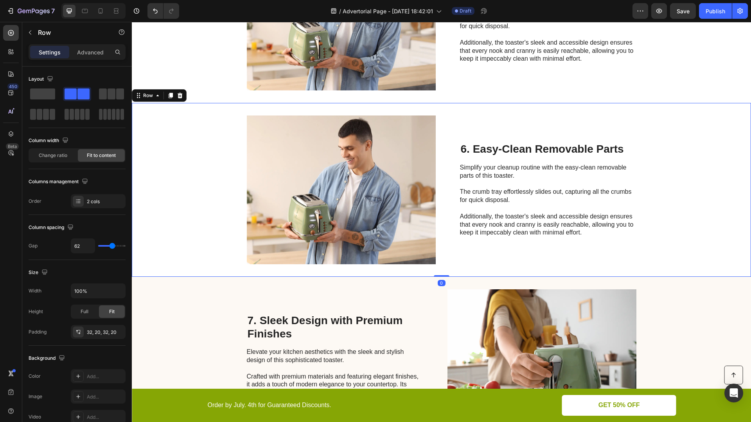
scroll to position [1859, 0]
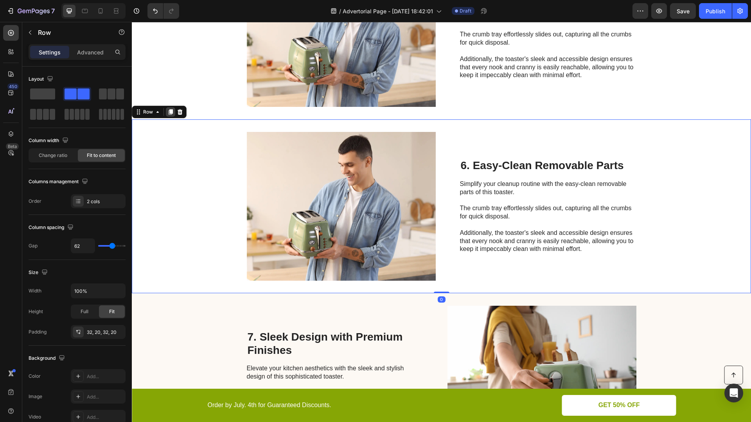
click at [170, 114] on icon at bounding box center [171, 111] width 4 height 5
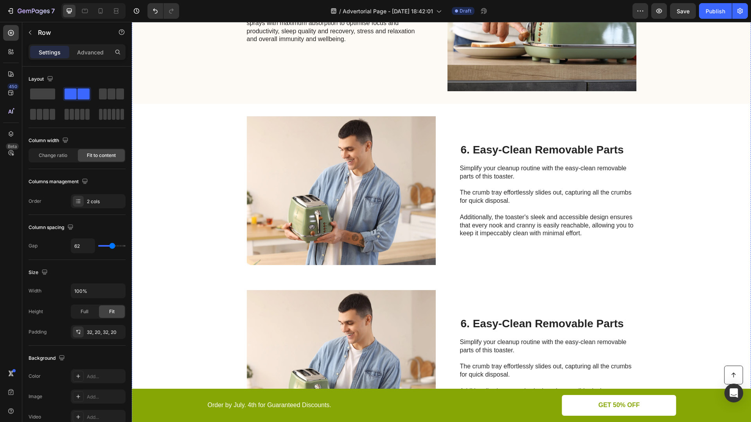
scroll to position [1584, 0]
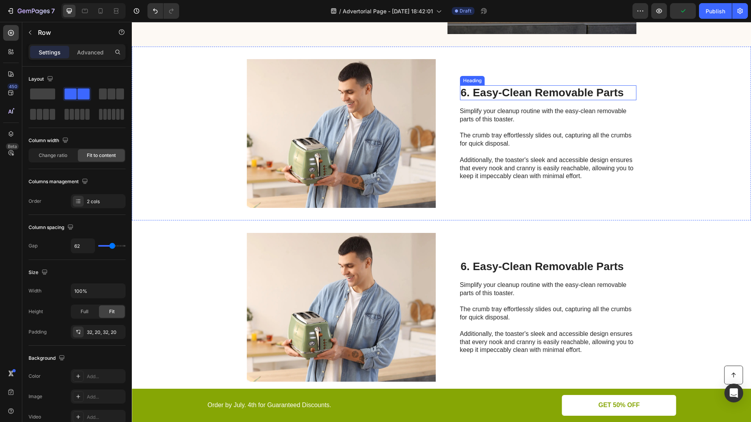
click at [517, 89] on h2 "6. Easy-Clean Removable Parts" at bounding box center [548, 92] width 176 height 15
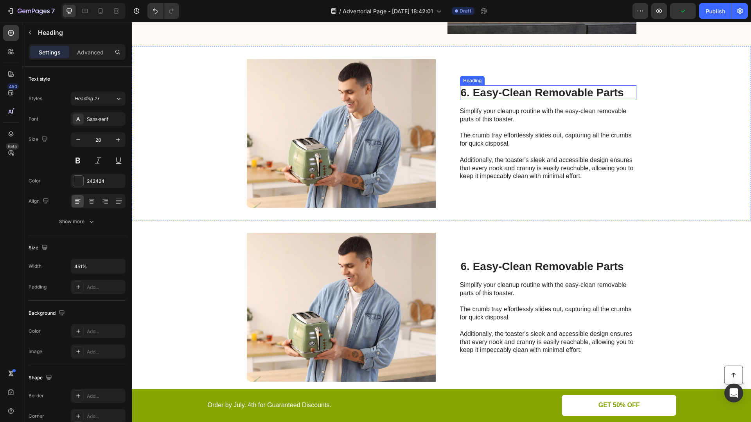
click at [517, 89] on h2 "6. Easy-Clean Removable Parts" at bounding box center [548, 92] width 176 height 15
click at [517, 89] on p "6. Easy-Clean Removable Parts" at bounding box center [548, 92] width 175 height 13
click at [484, 90] on p "Meet Fast Focus" at bounding box center [548, 92] width 175 height 13
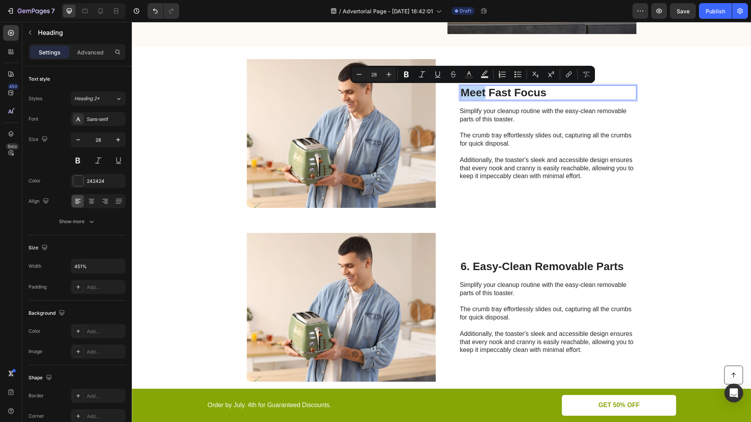
drag, startPoint x: 486, startPoint y: 90, endPoint x: 461, endPoint y: 88, distance: 25.1
click at [461, 88] on p "Meet Fast Focus" at bounding box center [548, 92] width 175 height 13
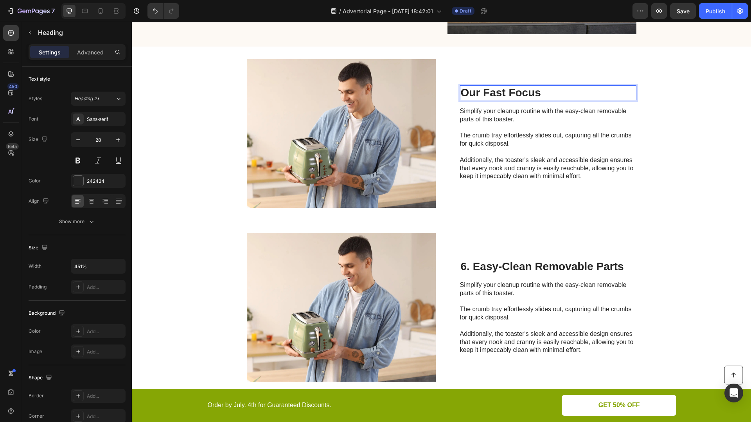
click at [540, 90] on p "Our Fast Focus" at bounding box center [548, 92] width 175 height 13
click at [505, 124] on p "Simplify your cleanup routine with the easy-clean removable parts of this toast…" at bounding box center [548, 143] width 176 height 73
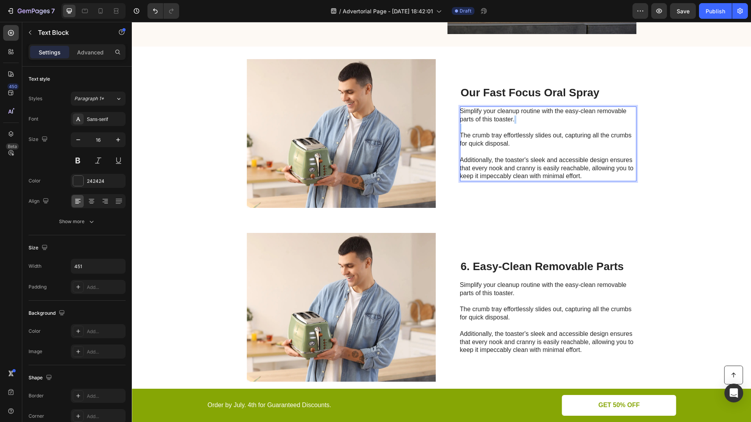
click at [505, 124] on p "Simplify your cleanup routine with the easy-clean removable parts of this toast…" at bounding box center [548, 143] width 176 height 73
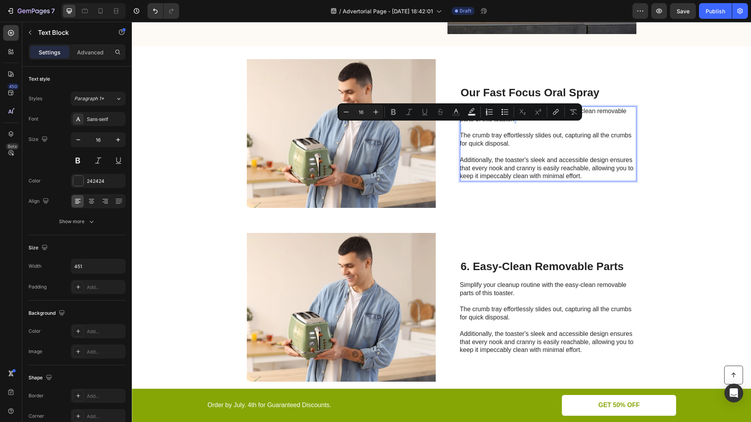
click at [505, 124] on p "Simplify your cleanup routine with the easy-clean removable parts of this toast…" at bounding box center [548, 143] width 176 height 73
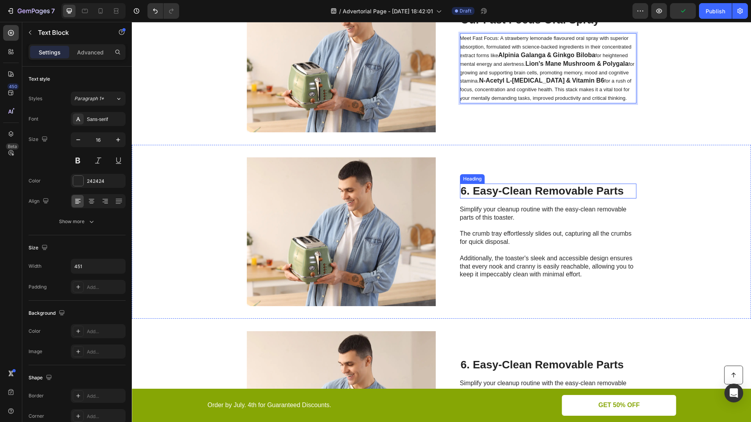
scroll to position [1610, 0]
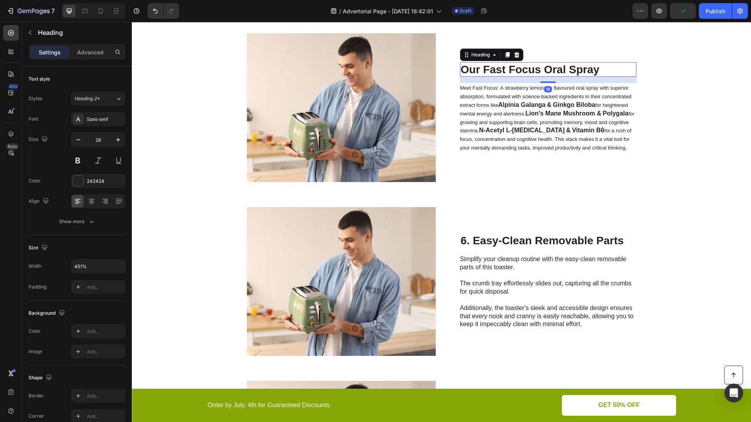
click at [531, 68] on p "Our Fast Focus Oral Spray" at bounding box center [548, 69] width 175 height 13
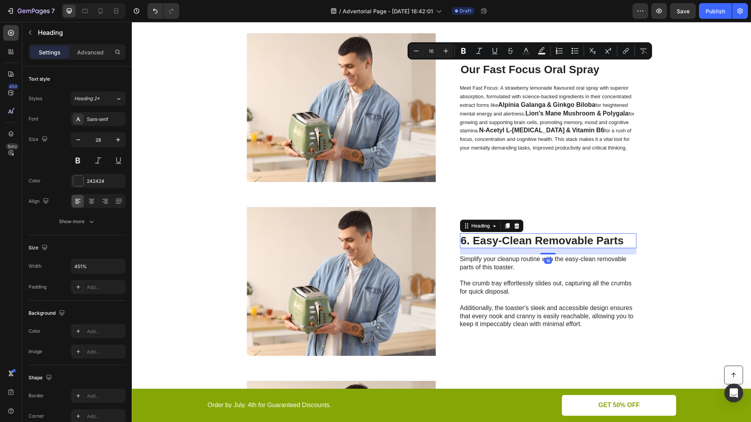
click at [522, 234] on h2 "6. Easy-Clean Removable Parts" at bounding box center [548, 240] width 176 height 15
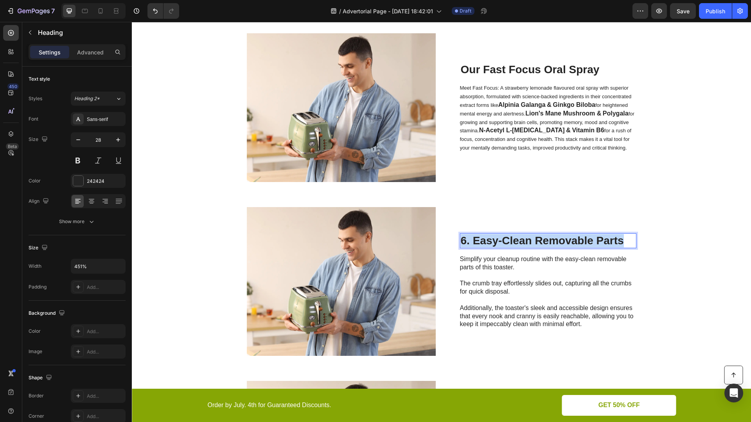
click at [522, 234] on p "6. Easy-Clean Removable Parts" at bounding box center [548, 240] width 175 height 13
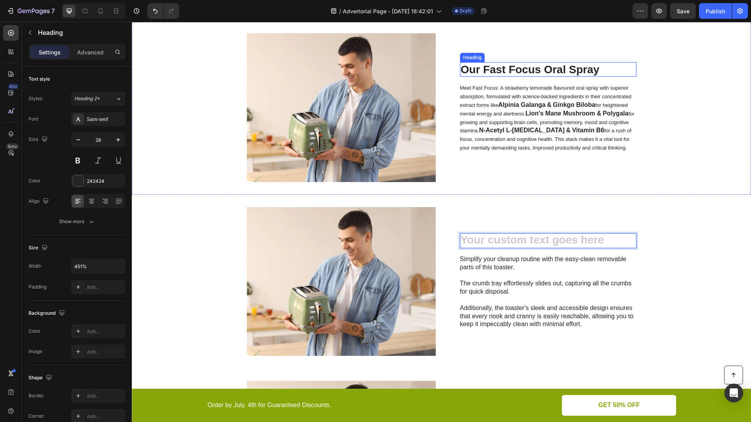
click at [517, 68] on p "Our Fast Focus Oral Spray" at bounding box center [548, 69] width 175 height 13
click at [523, 235] on h2 "Rich Text Editor. Editing area: main" at bounding box center [548, 240] width 176 height 15
click at [497, 270] on p "Simplify your cleanup routine with the easy-clean removable parts of this toast…" at bounding box center [548, 291] width 176 height 73
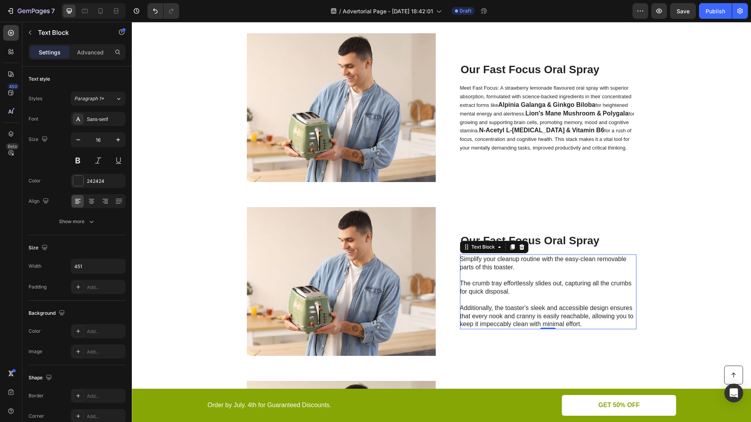
click at [497, 270] on p "Simplify your cleanup routine with the easy-clean removable parts of this toast…" at bounding box center [548, 291] width 176 height 73
click at [498, 284] on p "Simplify your cleanup routine with the easy-clean removable parts of this toast…" at bounding box center [548, 291] width 176 height 73
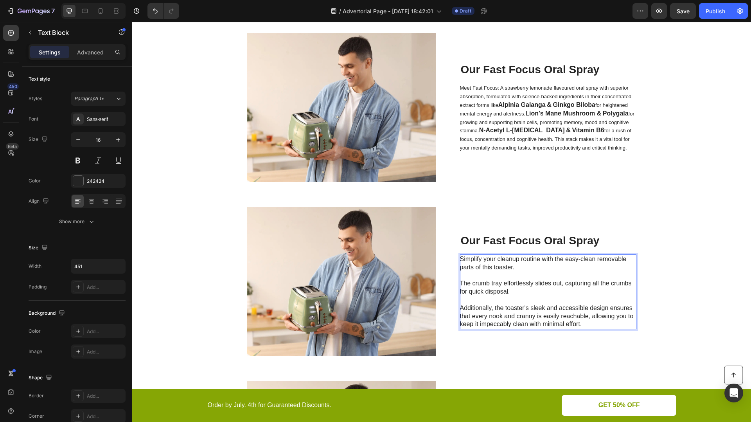
click at [513, 321] on p "Simplify your cleanup routine with the easy-clean removable parts of this toast…" at bounding box center [548, 291] width 176 height 73
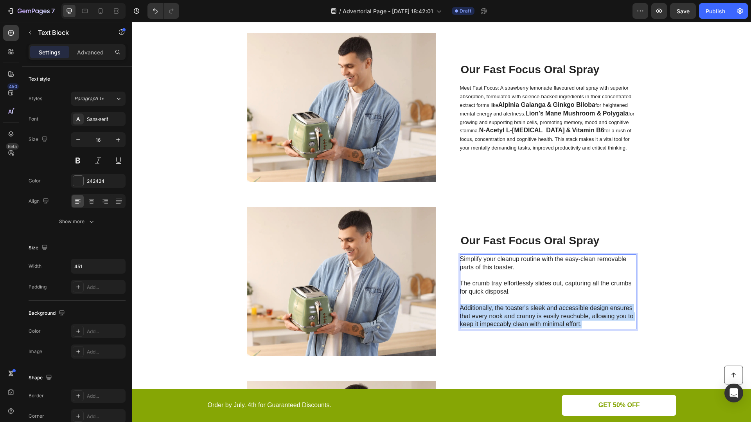
click at [513, 321] on p "Simplify your cleanup routine with the easy-clean removable parts of this toast…" at bounding box center [548, 291] width 176 height 73
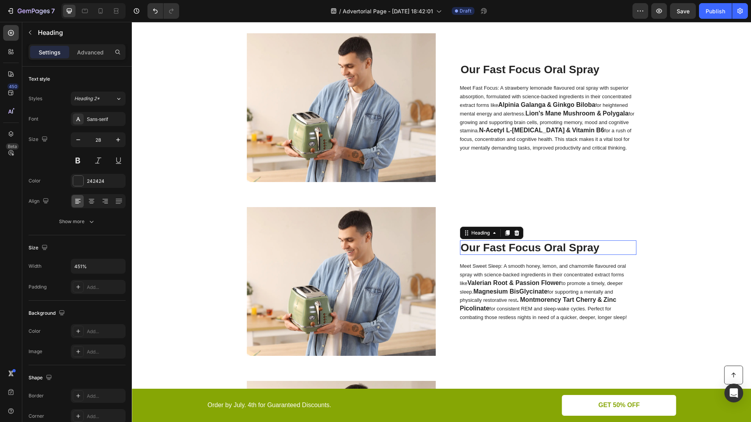
click at [560, 248] on p "Our Fast Focus Oral Spray" at bounding box center [548, 247] width 175 height 13
click at [566, 245] on p "Our Fast Focus Oral Spray" at bounding box center [548, 247] width 175 height 13
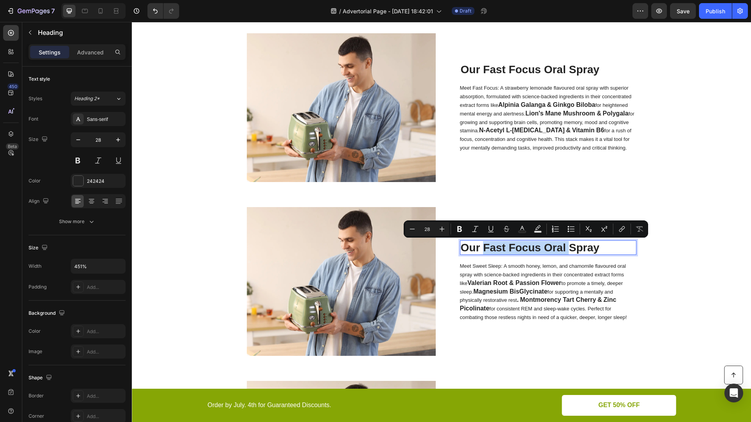
drag, startPoint x: 566, startPoint y: 245, endPoint x: 491, endPoint y: 244, distance: 74.7
click at [491, 244] on p "Our Fast Focus Oral Spray" at bounding box center [548, 247] width 175 height 13
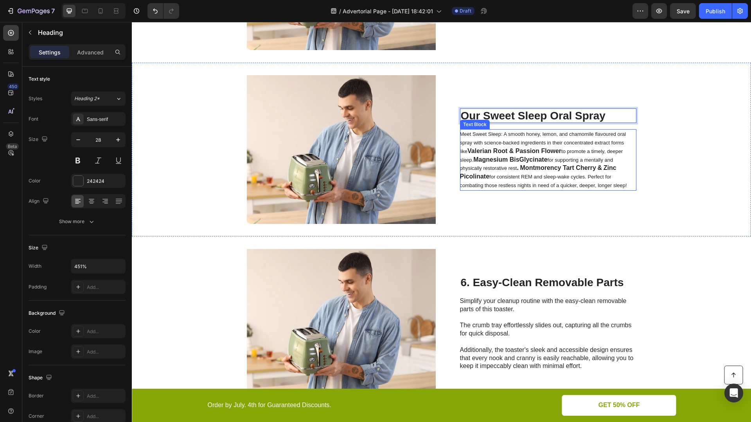
scroll to position [1762, 0]
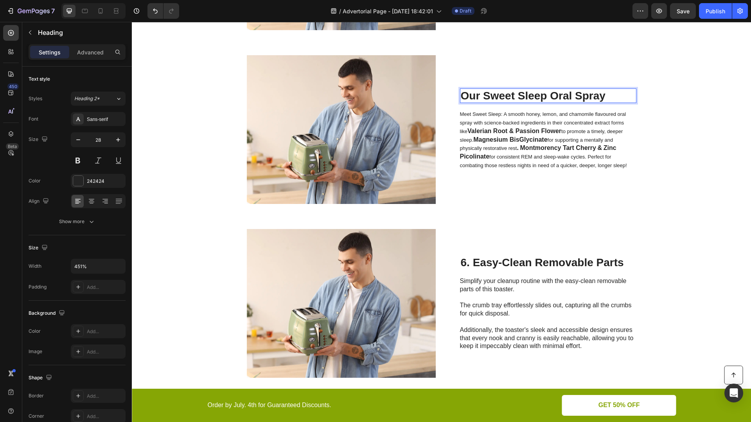
click at [528, 95] on p "Our Sweet Sleep Oral Spray" at bounding box center [548, 95] width 175 height 13
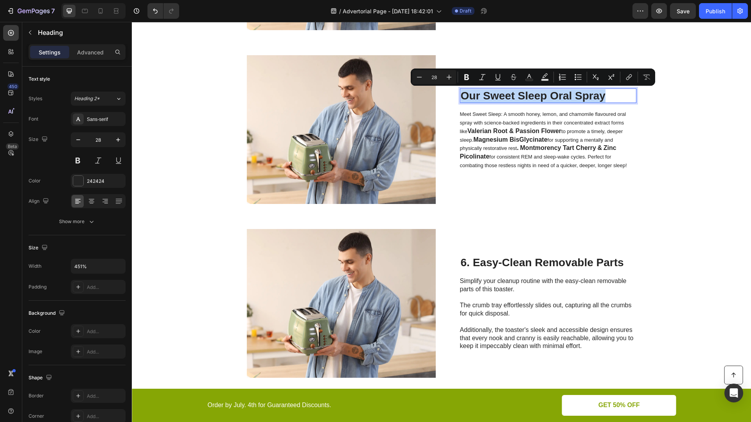
copy p "Our Sweet Sleep Oral Spray"
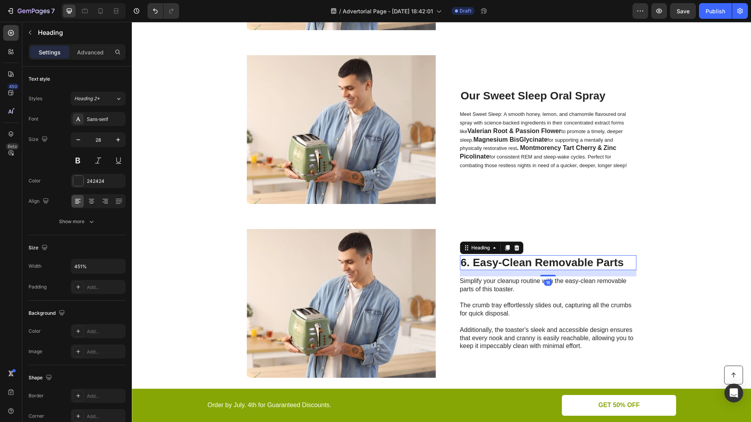
click at [513, 265] on h2 "6. Easy-Clean Removable Parts" at bounding box center [548, 262] width 176 height 15
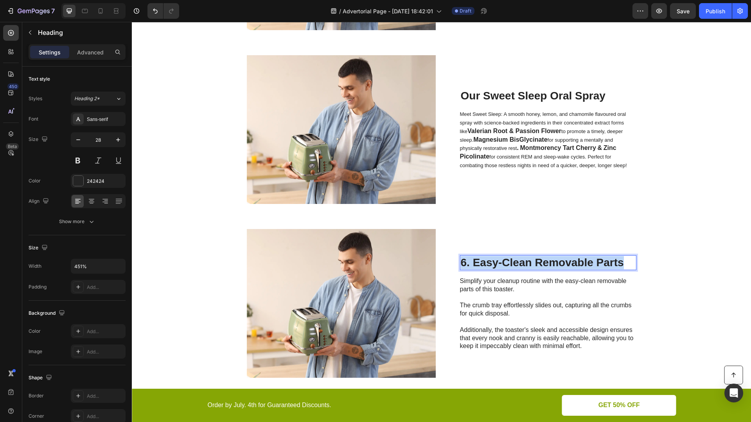
click at [513, 265] on p "6. Easy-Clean Removable Parts" at bounding box center [548, 262] width 175 height 13
drag, startPoint x: 547, startPoint y: 261, endPoint x: 482, endPoint y: 259, distance: 65.0
click at [482, 259] on p "Our Sweet Sleep Oral Spray" at bounding box center [548, 262] width 175 height 13
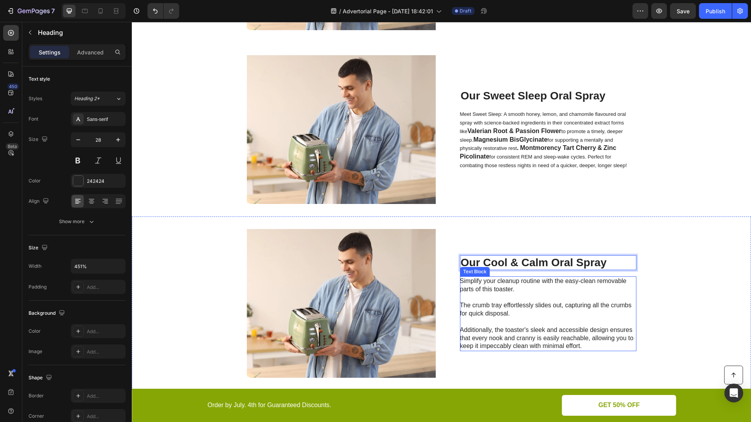
click at [490, 313] on p "Simplify your cleanup routine with the easy-clean removable parts of this toast…" at bounding box center [548, 313] width 176 height 73
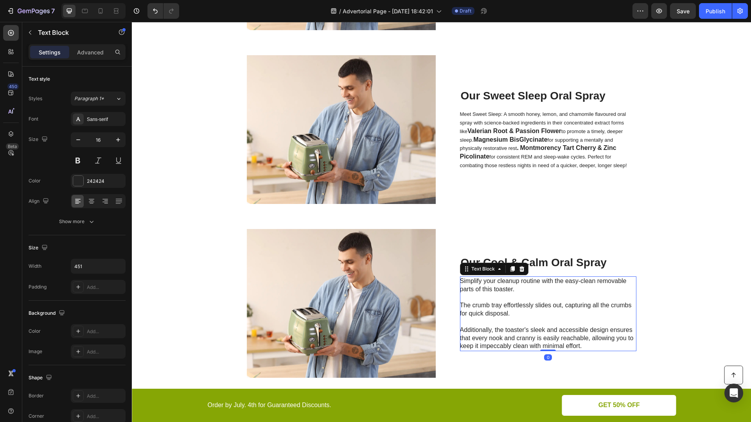
click at [490, 313] on p "Simplify your cleanup routine with the easy-clean removable parts of this toast…" at bounding box center [548, 313] width 176 height 73
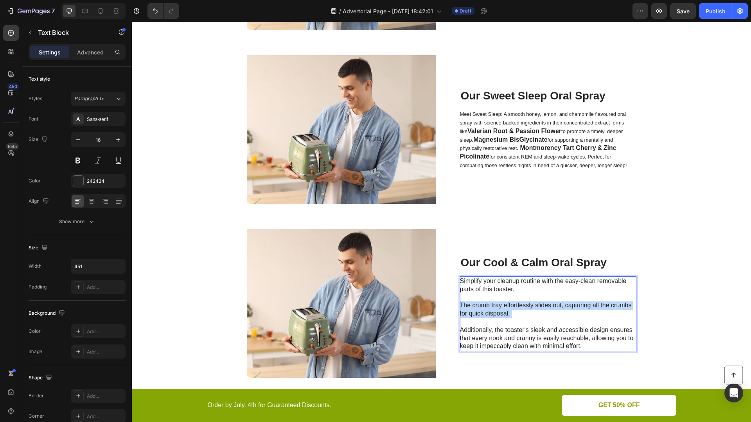
click at [490, 313] on p "Simplify your cleanup routine with the easy-clean removable parts of this toast…" at bounding box center [548, 313] width 176 height 73
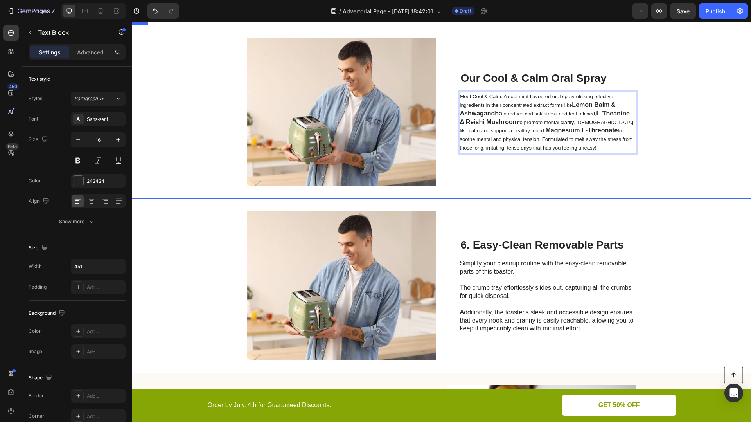
scroll to position [1987, 0]
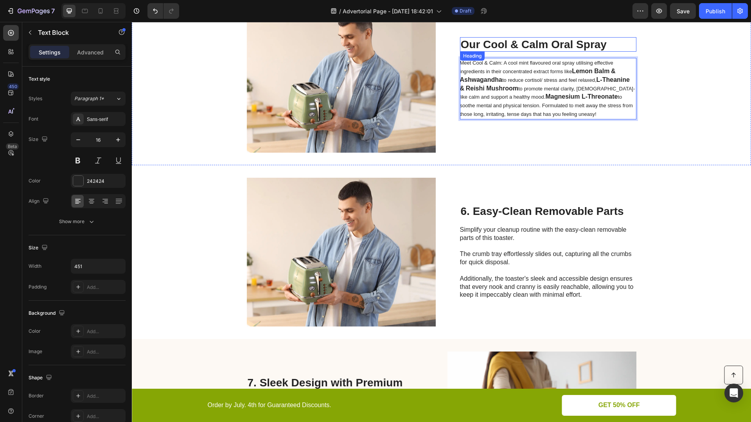
click at [518, 41] on p "Our Cool & Calm Oral Spray" at bounding box center [548, 44] width 175 height 13
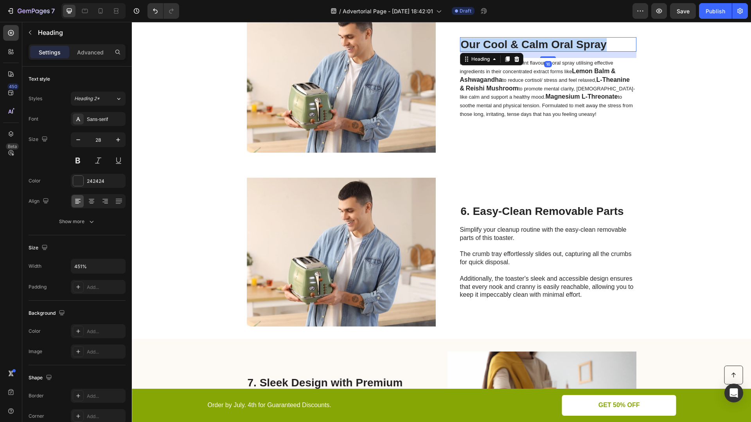
click at [518, 41] on p "Our Cool & Calm Oral Spray" at bounding box center [548, 44] width 175 height 13
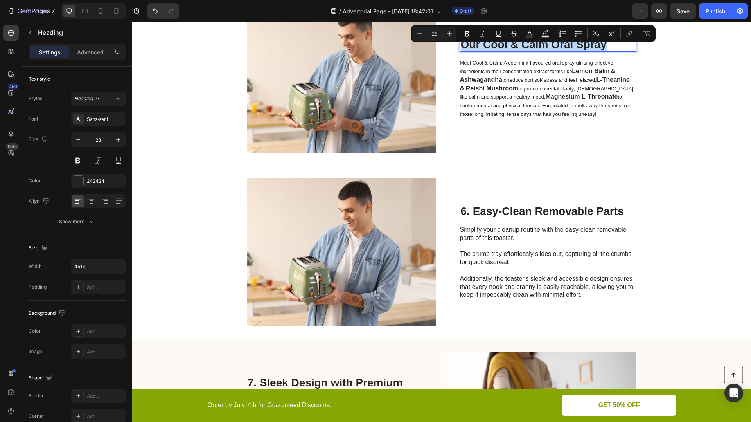
copy p "Our Cool & Calm Oral Spray"
click at [529, 211] on h2 "6. Easy-Clean Removable Parts" at bounding box center [548, 211] width 176 height 15
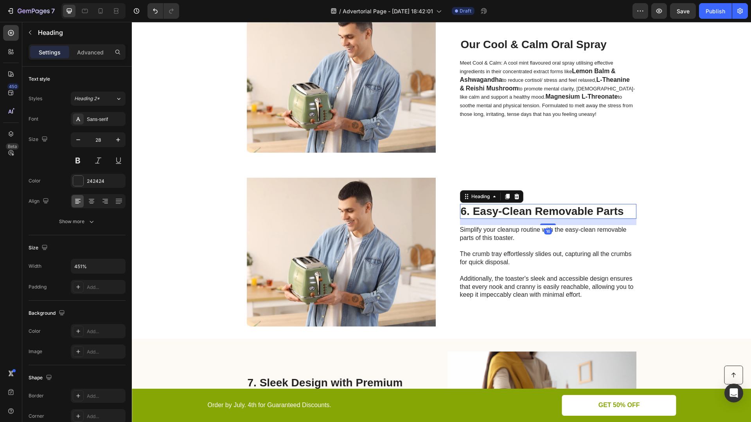
click at [529, 211] on h2 "6. Easy-Clean Removable Parts" at bounding box center [548, 211] width 176 height 15
click at [529, 211] on p "6. Easy-Clean Removable Parts" at bounding box center [548, 211] width 175 height 13
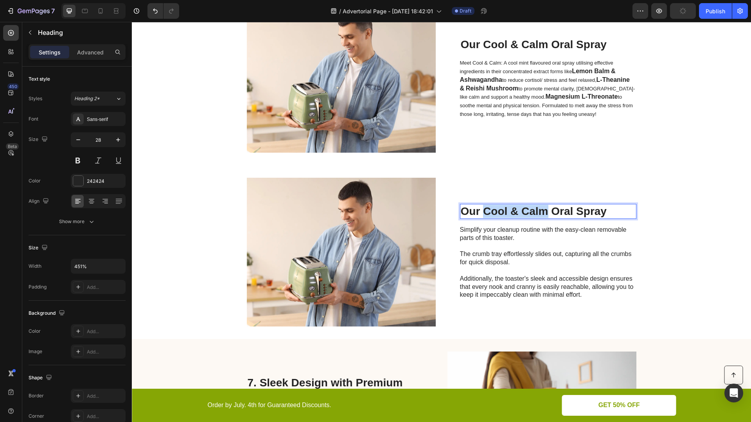
drag, startPoint x: 547, startPoint y: 210, endPoint x: 483, endPoint y: 210, distance: 64.2
click at [483, 210] on p "Our Cool & Calm Oral Spray" at bounding box center [548, 211] width 175 height 13
click at [504, 284] on p "Simplify your cleanup routine with the easy-clean removable parts of this toast…" at bounding box center [548, 262] width 176 height 73
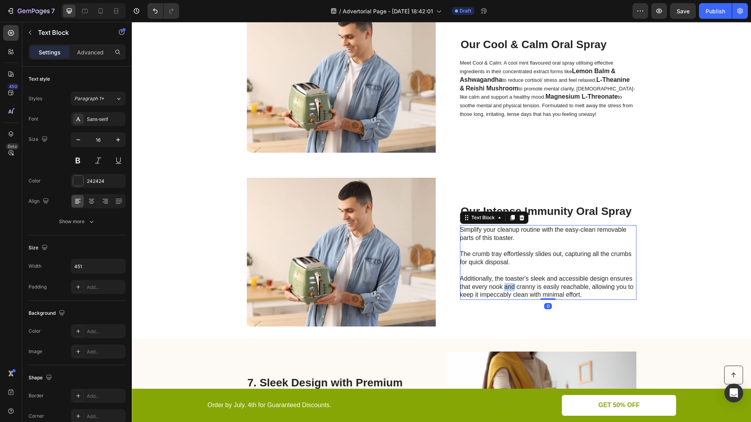
click at [504, 284] on p "Simplify your cleanup routine with the easy-clean removable parts of this toast…" at bounding box center [548, 262] width 176 height 73
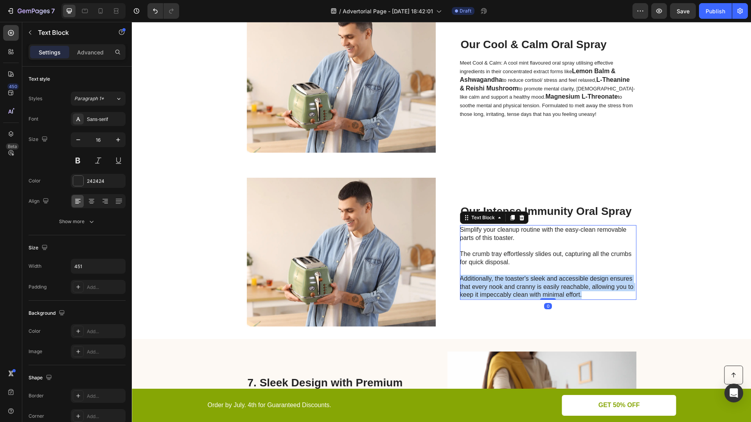
click at [504, 284] on p "Simplify your cleanup routine with the easy-clean removable parts of this toast…" at bounding box center [548, 262] width 176 height 73
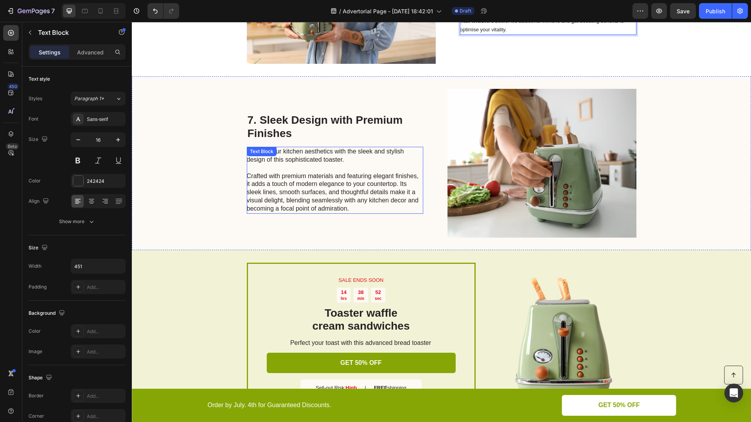
scroll to position [2222, 0]
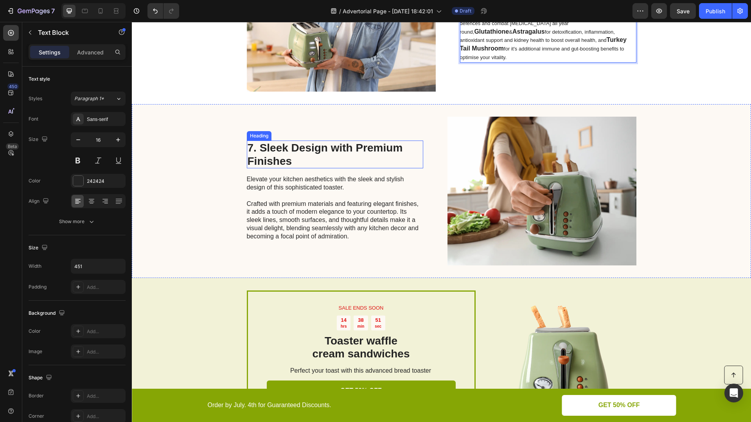
click at [299, 150] on h2 "7. Sleek Design with Premium Finishes" at bounding box center [335, 154] width 176 height 28
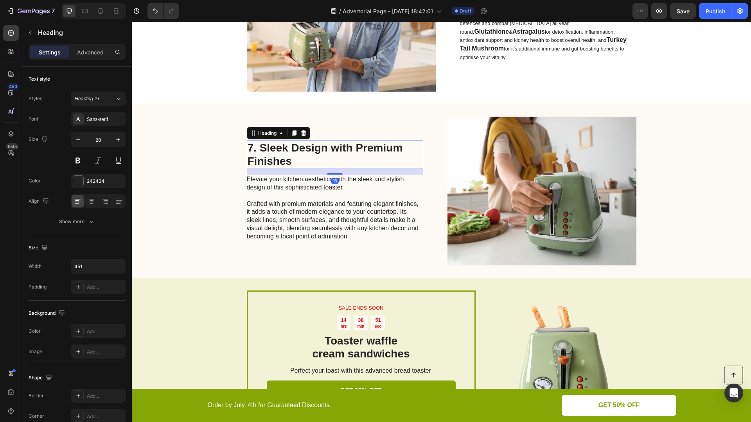
click at [299, 150] on h2 "7. Sleek Design with Premium Finishes" at bounding box center [335, 154] width 176 height 28
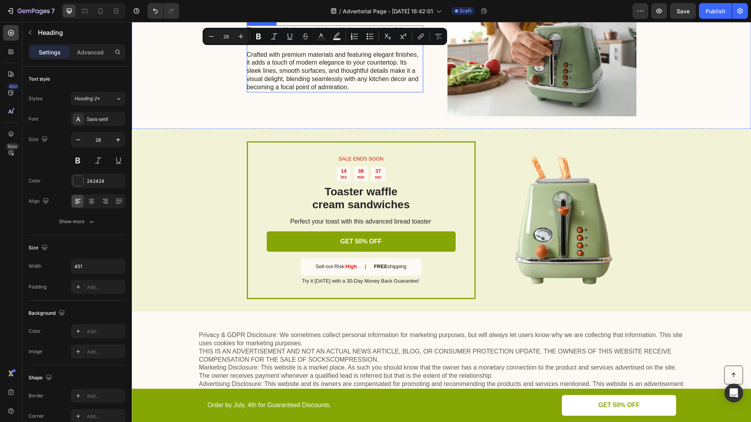
scroll to position [2421, 0]
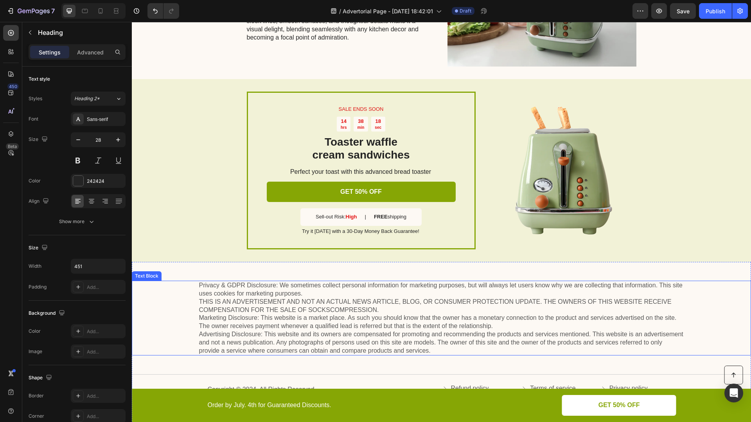
click at [414, 333] on p "Privacy & GDPR Disclosure: We sometimes collect personal information for market…" at bounding box center [441, 317] width 485 height 73
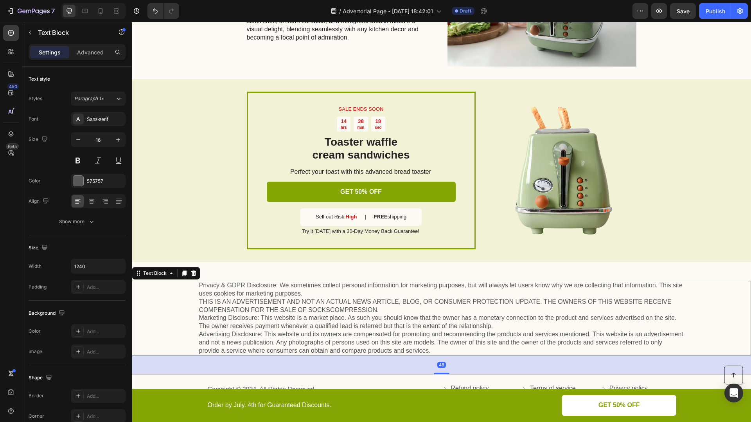
click at [414, 333] on p "Privacy & GDPR Disclosure: We sometimes collect personal information for market…" at bounding box center [441, 317] width 485 height 73
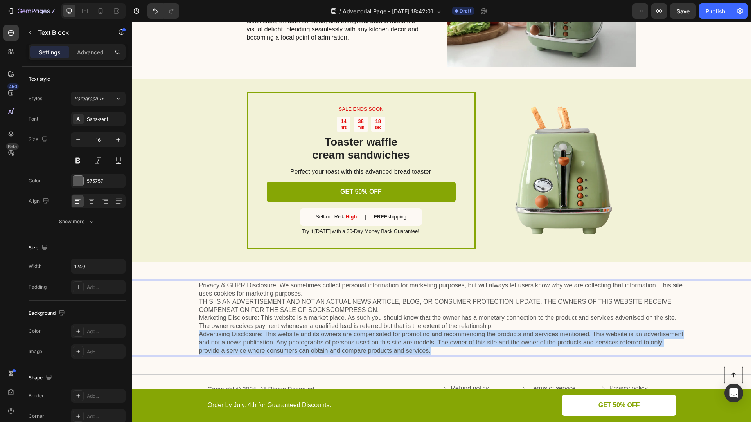
click at [414, 333] on p "Privacy & GDPR Disclosure: We sometimes collect personal information for market…" at bounding box center [441, 317] width 485 height 73
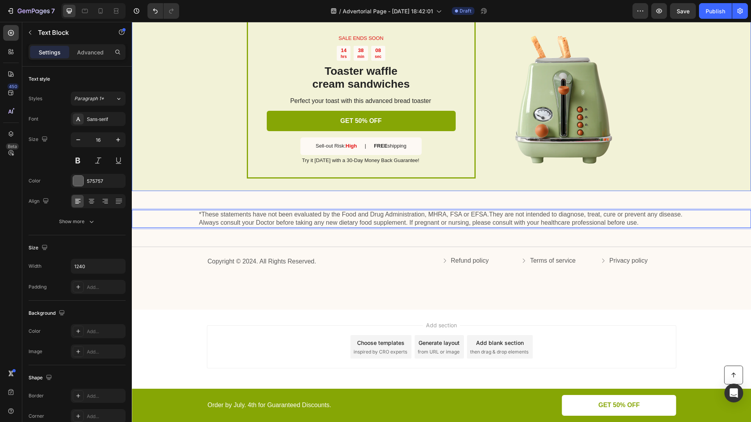
scroll to position [2492, 0]
click at [250, 259] on p "Copyright © 2024. All Rights Reserved." at bounding box center [324, 261] width 233 height 8
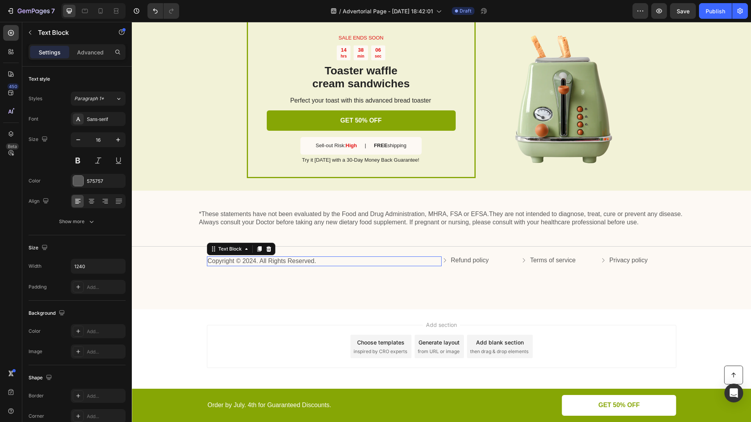
click at [250, 259] on p "Copyright © 2024. All Rights Reserved." at bounding box center [324, 261] width 233 height 8
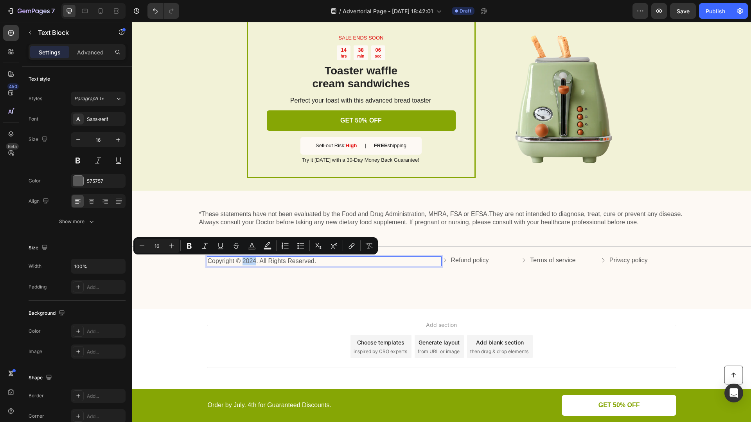
click at [255, 259] on p "Copyright © 2024. All Rights Reserved." at bounding box center [324, 261] width 233 height 8
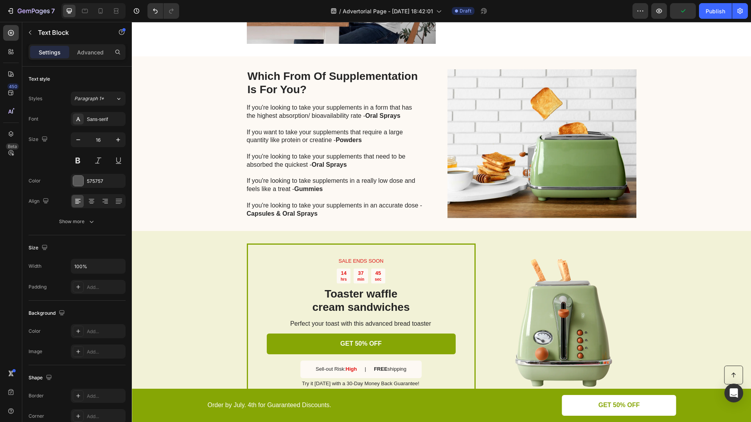
scroll to position [1055, 0]
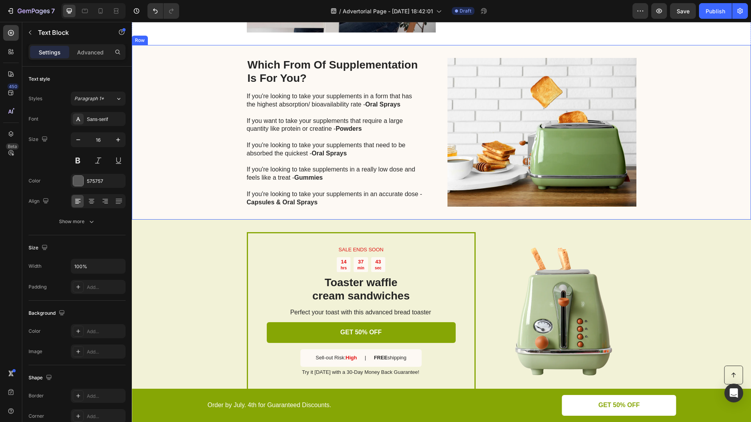
click at [428, 145] on div "Which From Of Supplementation Is For You? Heading If you're looking to take you…" at bounding box center [441, 132] width 619 height 175
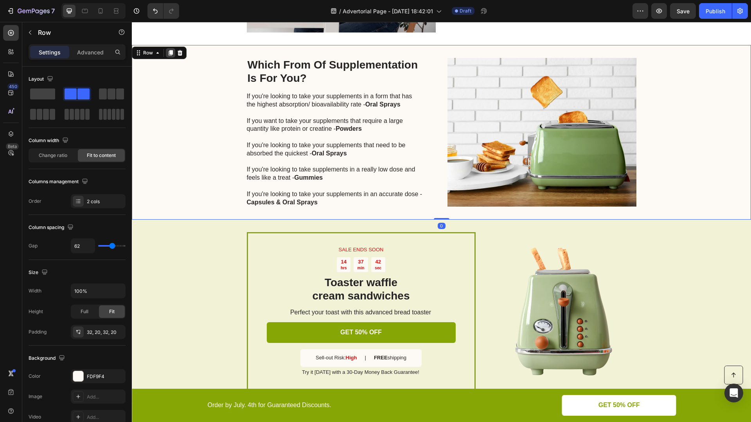
click at [171, 52] on icon at bounding box center [171, 52] width 4 height 5
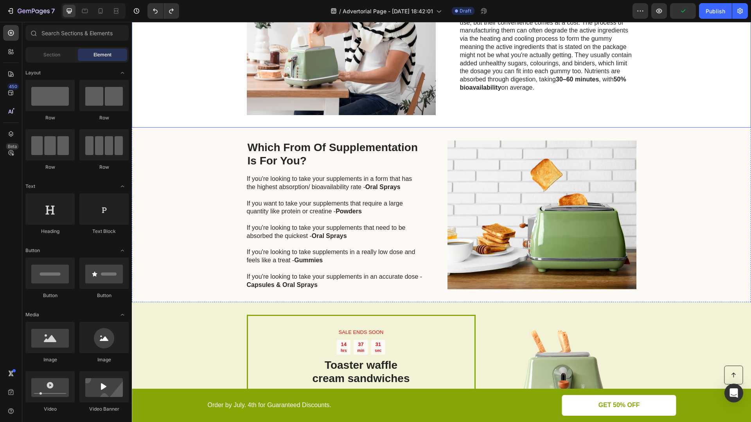
scroll to position [969, 0]
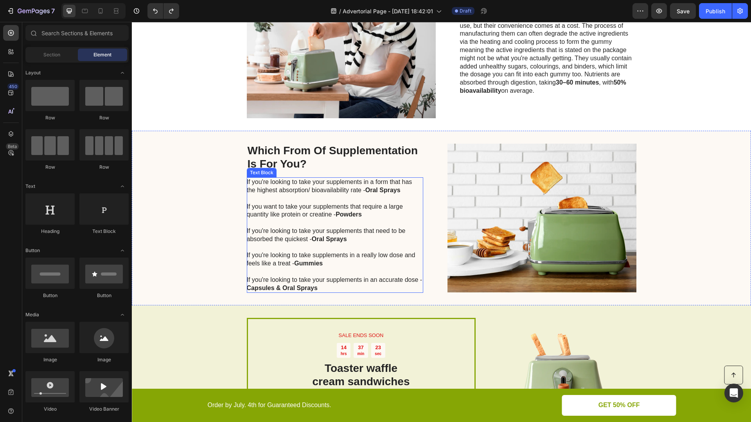
click at [336, 260] on p "If you're looking to take supplements in a really low dose and feels like a tre…" at bounding box center [335, 259] width 176 height 16
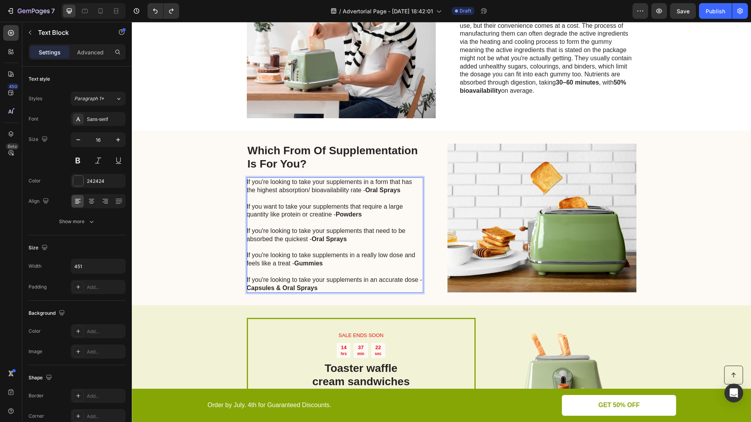
click at [330, 262] on p "If you're looking to take supplements in a really low dose and feels like a tre…" at bounding box center [335, 259] width 176 height 16
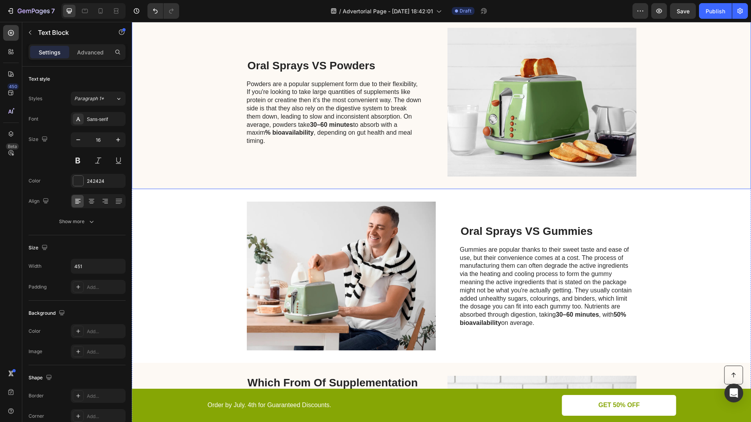
scroll to position [726, 0]
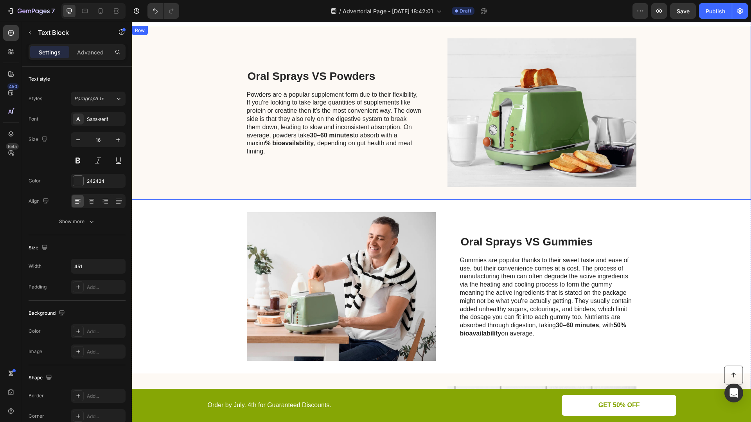
click at [321, 54] on div "Oral Sprays VS Powders Heading Powders are a popular supplement form due to the…" at bounding box center [335, 112] width 176 height 149
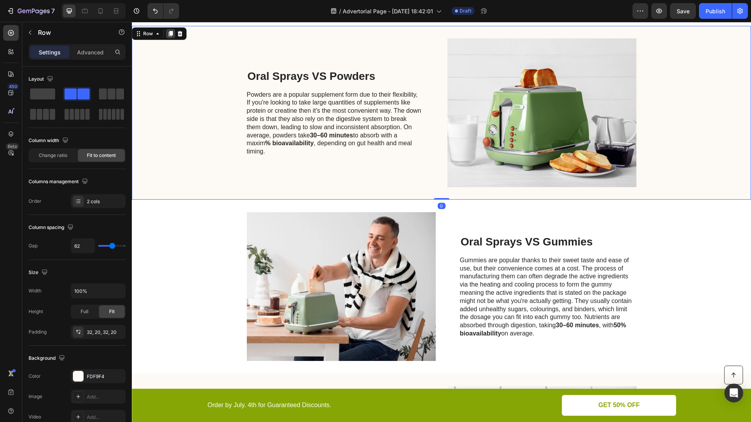
click at [168, 34] on icon at bounding box center [170, 34] width 6 height 6
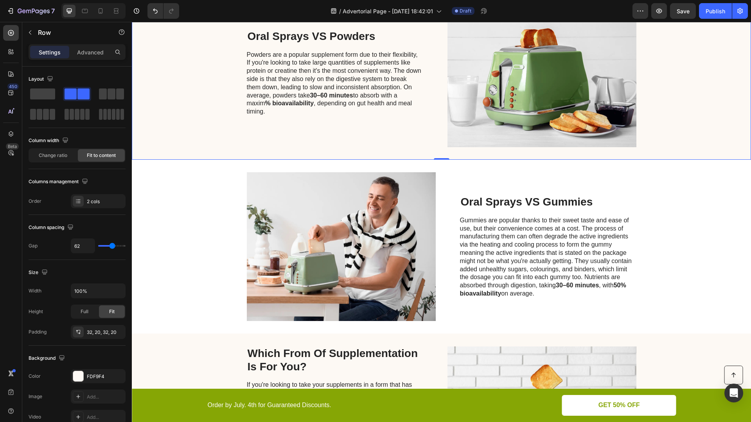
scroll to position [999, 0]
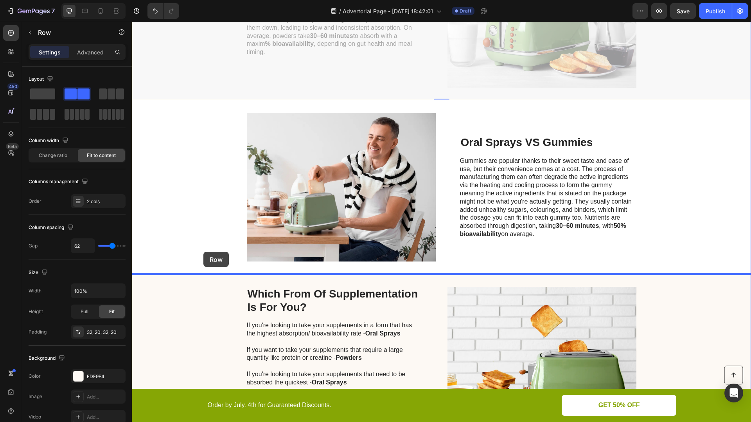
drag, startPoint x: 197, startPoint y: 71, endPoint x: 203, endPoint y: 251, distance: 180.5
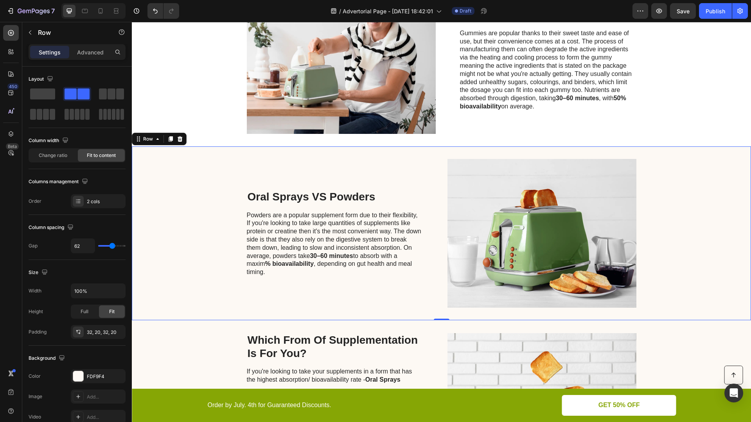
scroll to position [955, 0]
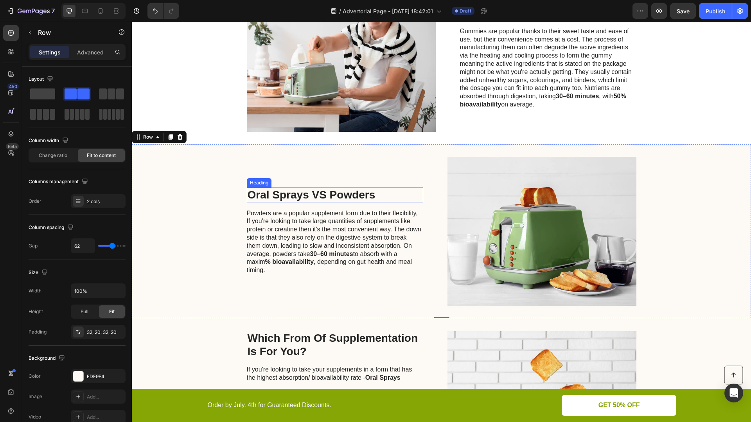
click at [337, 195] on h2 "Oral Sprays VS Powders" at bounding box center [335, 194] width 176 height 15
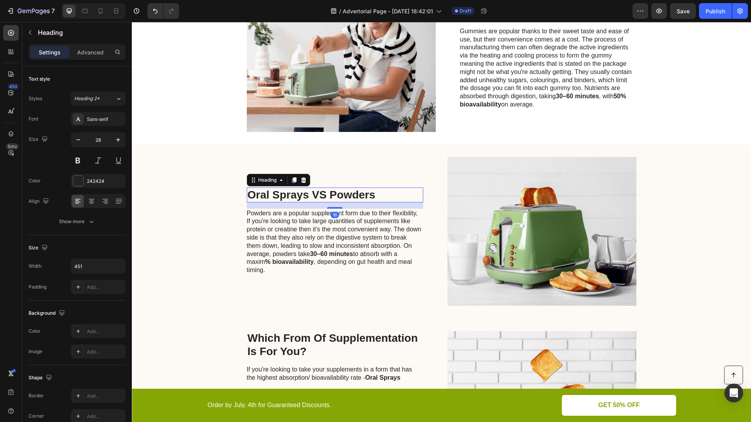
click at [337, 195] on h2 "Oral Sprays VS Powders" at bounding box center [335, 194] width 176 height 15
click at [337, 195] on p "Oral Sprays VS Powders" at bounding box center [335, 194] width 175 height 13
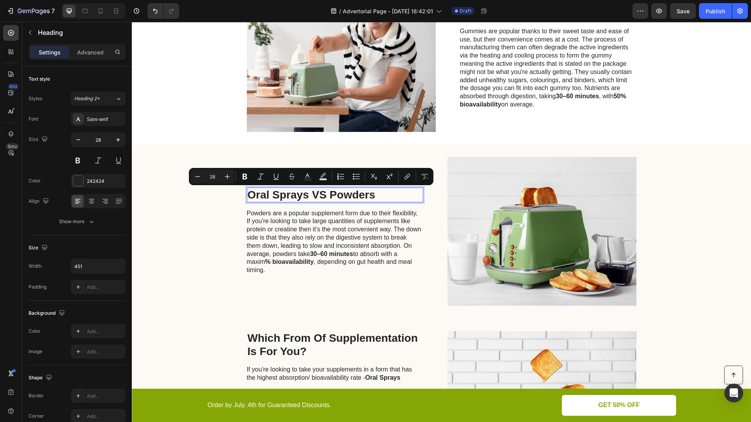
click at [369, 195] on p "Oral Sprays VS Powders" at bounding box center [335, 194] width 175 height 13
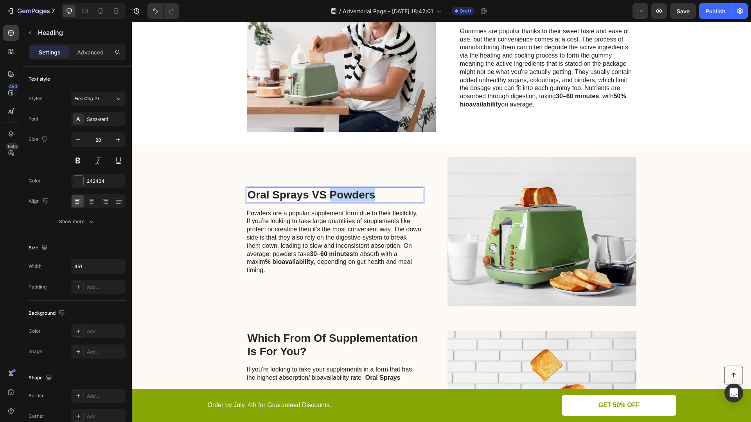
drag, startPoint x: 377, startPoint y: 195, endPoint x: 331, endPoint y: 194, distance: 45.4
click at [331, 194] on p "Oral Sprays VS Powders" at bounding box center [335, 194] width 175 height 13
click at [314, 227] on p "Powders are a popular supplement form due to their flexibility, If you're looki…" at bounding box center [335, 241] width 176 height 65
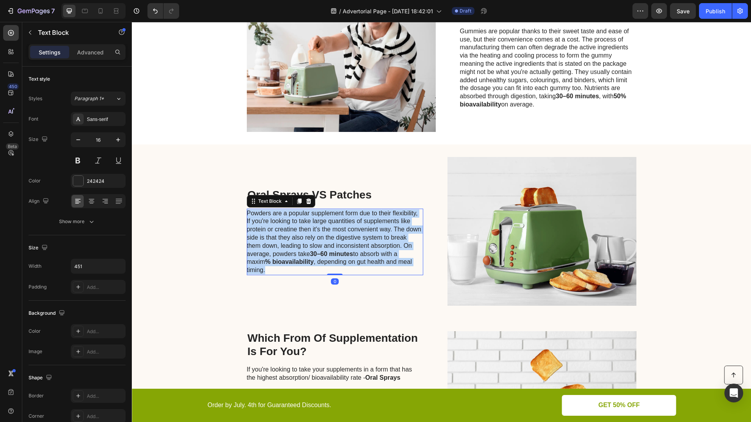
click at [314, 227] on p "Powders are a popular supplement form due to their flexibility, If you're looki…" at bounding box center [335, 241] width 176 height 65
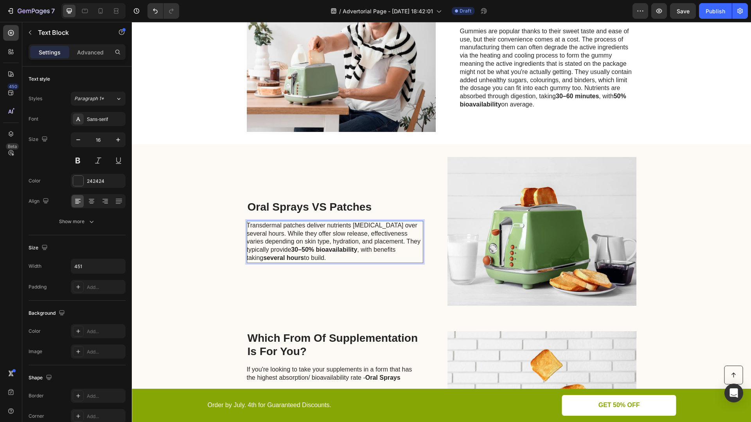
click at [284, 233] on p "Transdermal patches deliver nutrients [MEDICAL_DATA] over several hours. While …" at bounding box center [335, 241] width 176 height 41
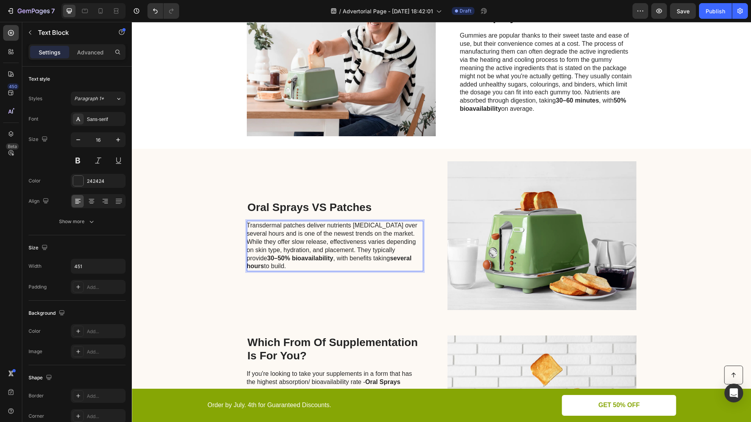
click at [414, 232] on p "Transdermal patches deliver nutrients [MEDICAL_DATA] over several hours and is …" at bounding box center [335, 245] width 176 height 49
click at [255, 248] on p "Transdermal patches deliver nutrients [MEDICAL_DATA] over several hours and is …" at bounding box center [335, 245] width 176 height 49
click at [291, 263] on p "Transdermal patches deliver nutrients [MEDICAL_DATA] over several hours and is …" at bounding box center [335, 245] width 176 height 49
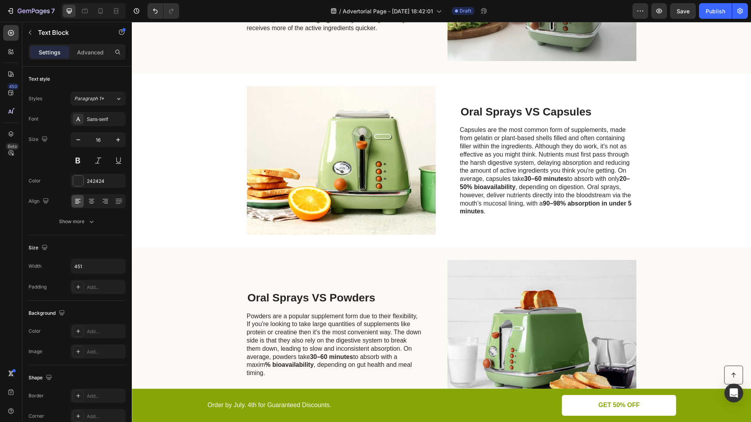
scroll to position [487, 0]
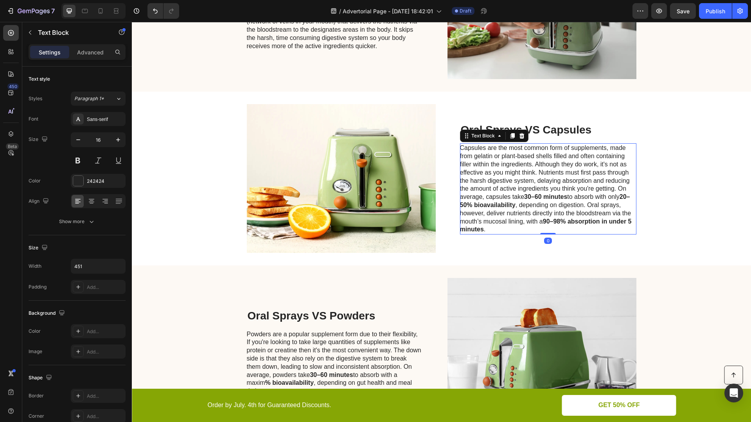
click at [499, 227] on p "Capsules are the most common form of supplements, made from gelatin or plant-ba…" at bounding box center [548, 189] width 176 height 90
click at [497, 228] on p "Capsules are the most common form of supplements, made from gelatin or plant-ba…" at bounding box center [548, 189] width 176 height 90
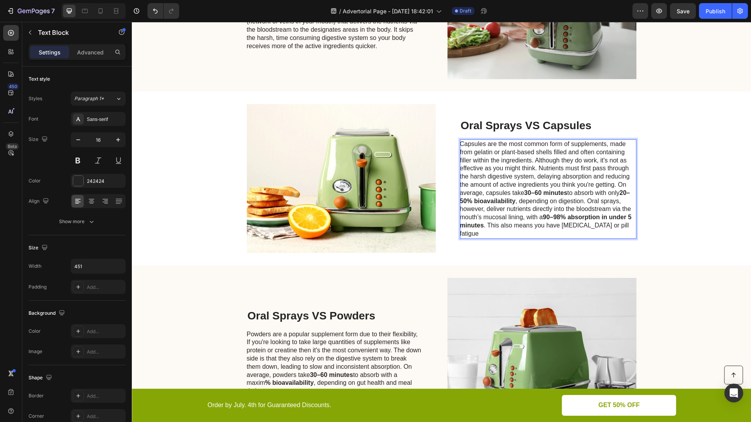
scroll to position [483, 0]
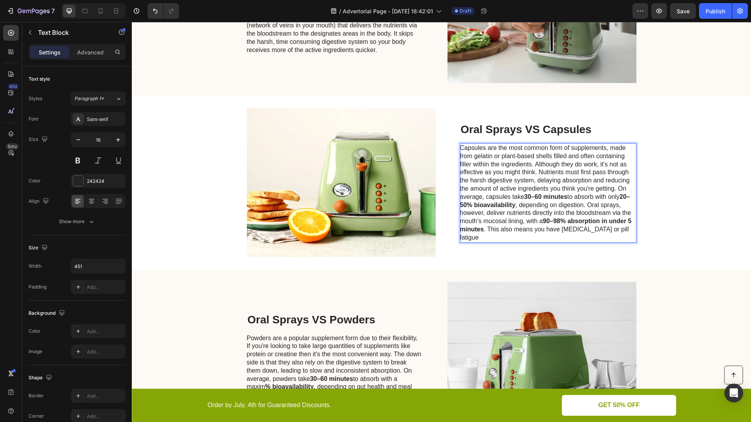
click at [488, 229] on p "Capsules are the most common form of supplements, made from gelatin or plant-ba…" at bounding box center [548, 193] width 176 height 98
click at [509, 235] on p "Capsules are the most common form of supplements, made from gelatin or plant-ba…" at bounding box center [548, 193] width 176 height 98
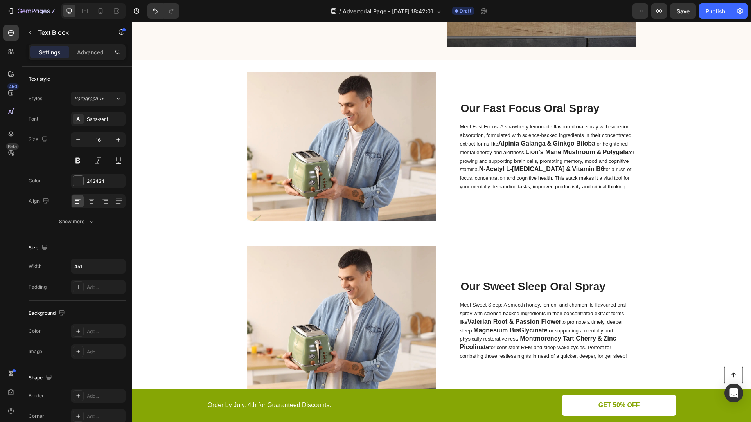
scroll to position [1521, 0]
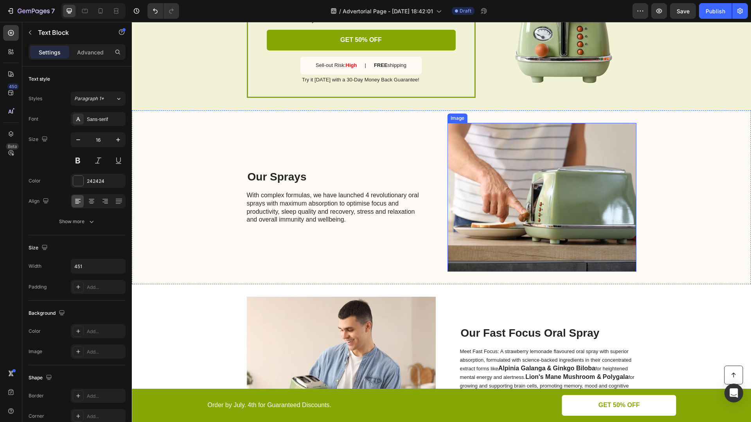
click at [474, 157] on img at bounding box center [542, 197] width 189 height 149
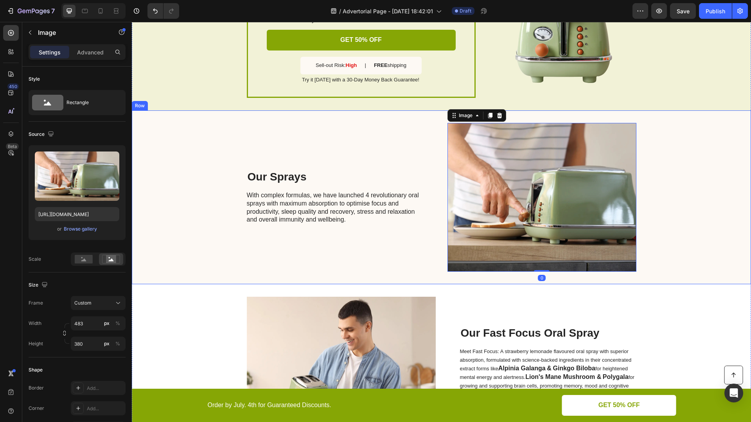
click at [414, 146] on div "Our Sprays Heading With complex formulas, we have launched 4 revolutionary oral…" at bounding box center [335, 197] width 176 height 149
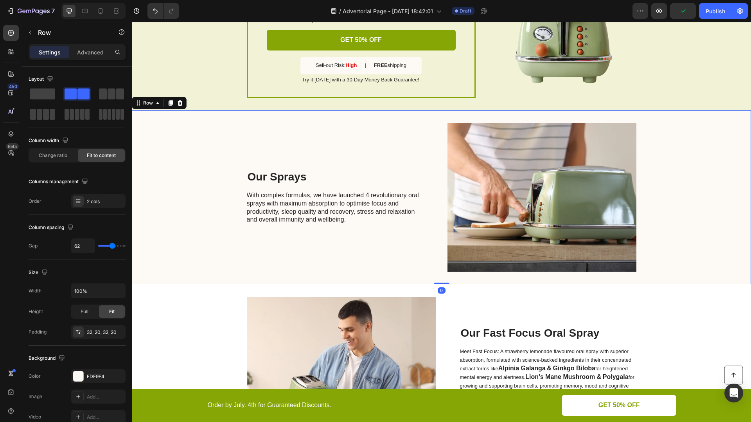
click at [445, 184] on div "Our Sprays Heading With complex formulas, we have launched 4 revolutionary oral…" at bounding box center [441, 197] width 619 height 174
click at [463, 184] on img at bounding box center [542, 197] width 189 height 149
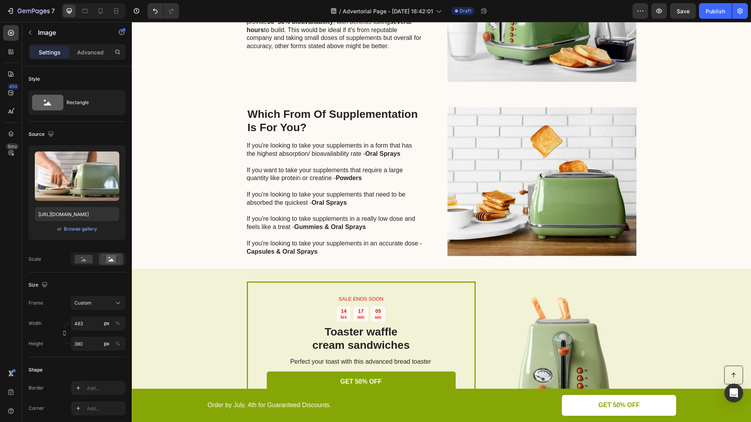
scroll to position [1188, 0]
